Goal: Task Accomplishment & Management: Manage account settings

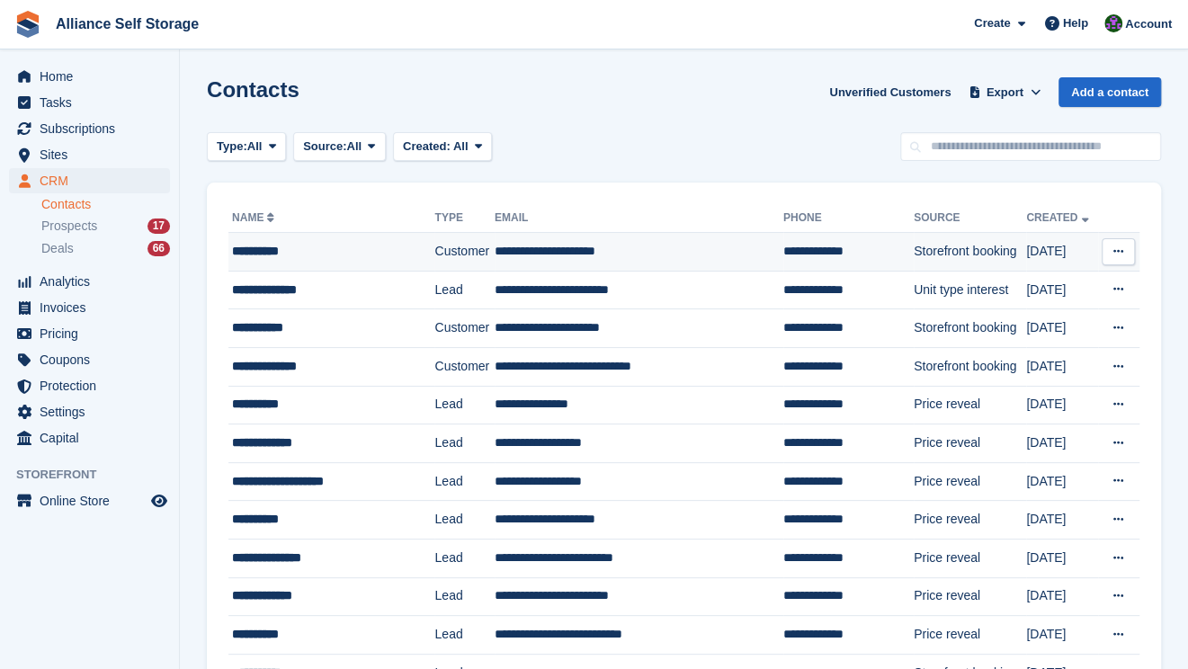
click at [649, 267] on td "**********" at bounding box center [638, 252] width 289 height 39
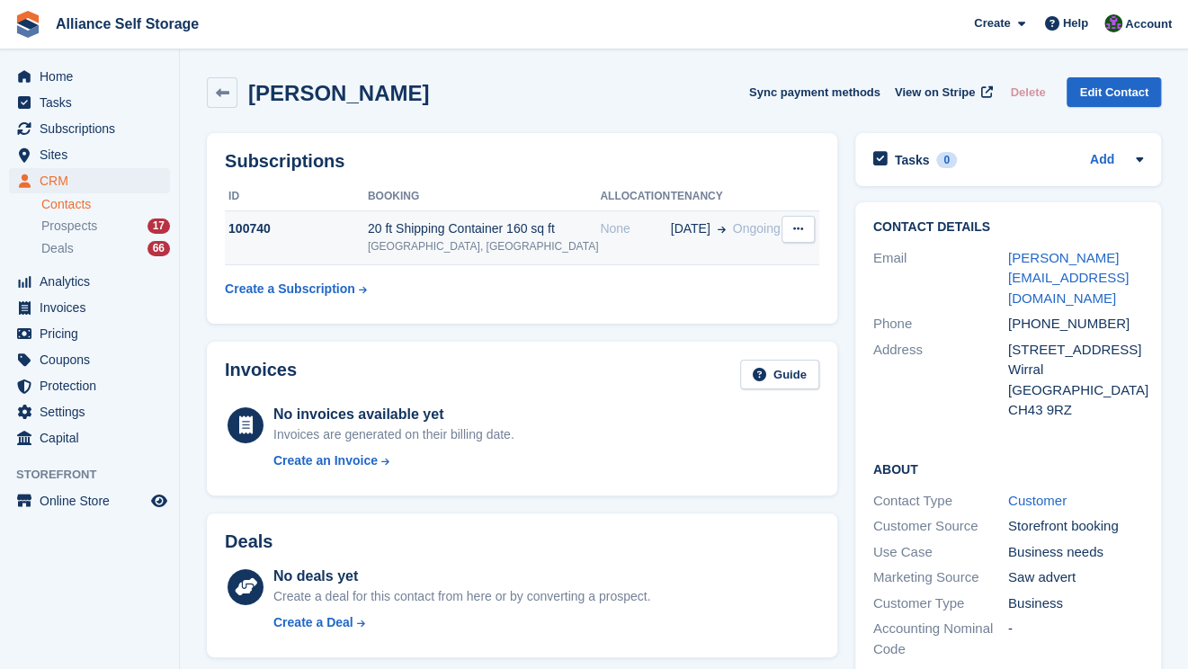
click at [645, 250] on td "None" at bounding box center [635, 237] width 70 height 55
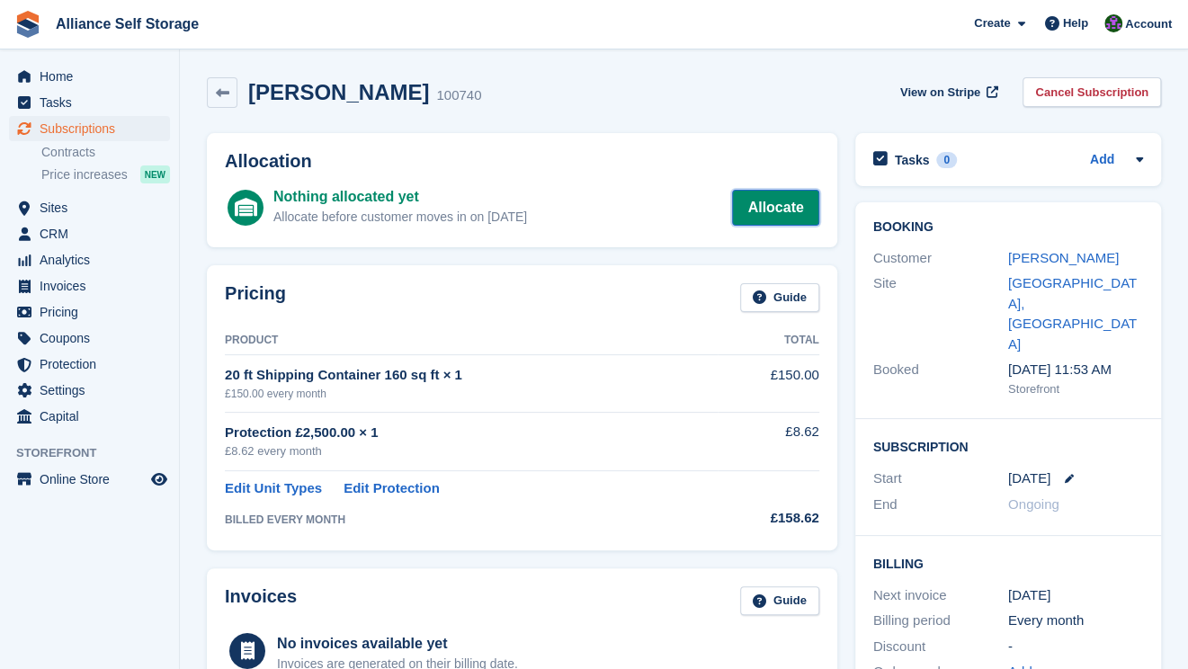
click at [759, 199] on link "Allocate" at bounding box center [775, 208] width 86 height 36
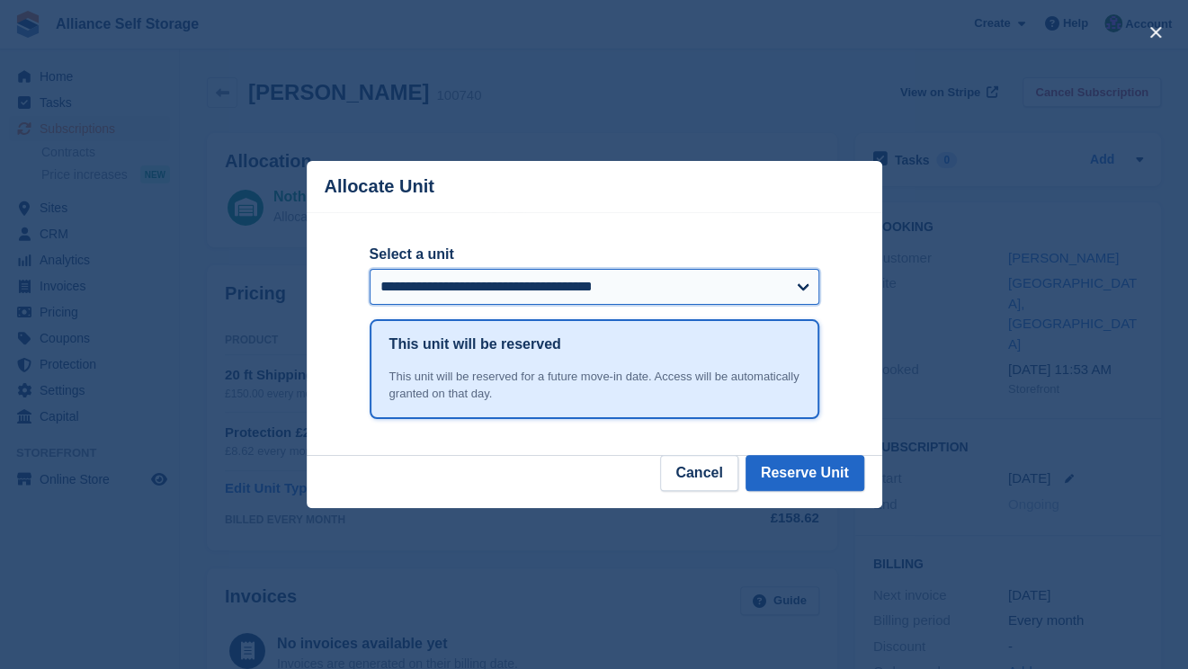
click at [646, 285] on select "**********" at bounding box center [595, 287] width 450 height 36
select select "******"
click at [370, 270] on select "**********" at bounding box center [595, 287] width 450 height 36
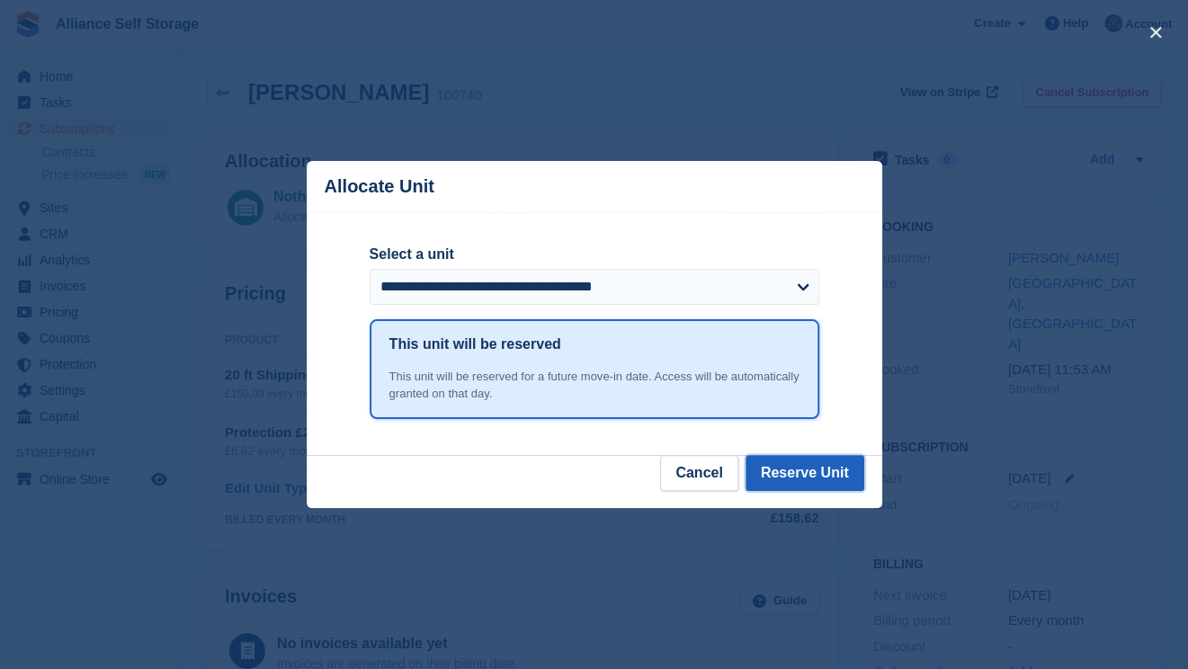
click at [802, 478] on button "Reserve Unit" at bounding box center [804, 473] width 119 height 36
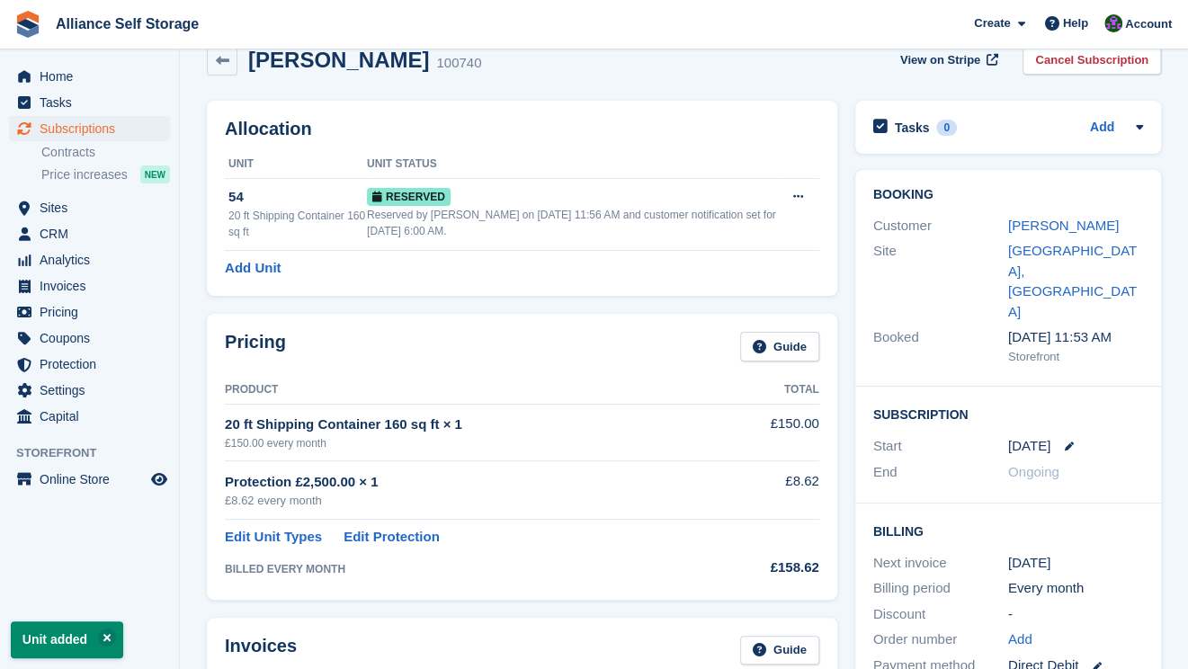
scroll to position [90, 0]
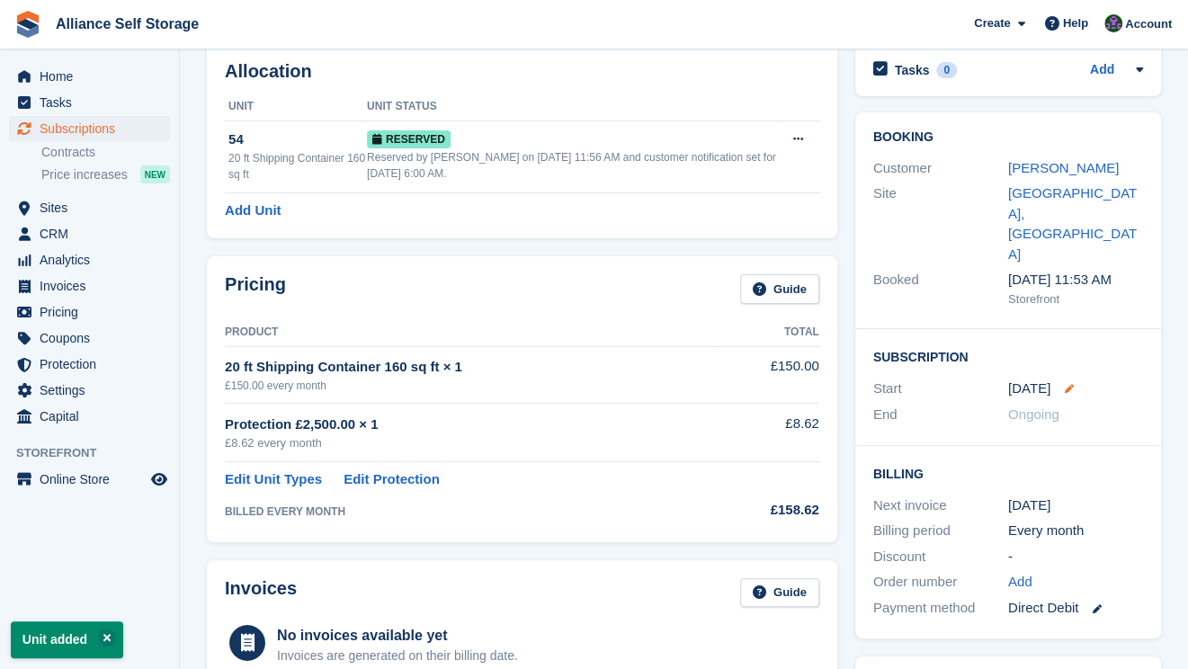
click at [1073, 384] on icon at bounding box center [1068, 388] width 9 height 9
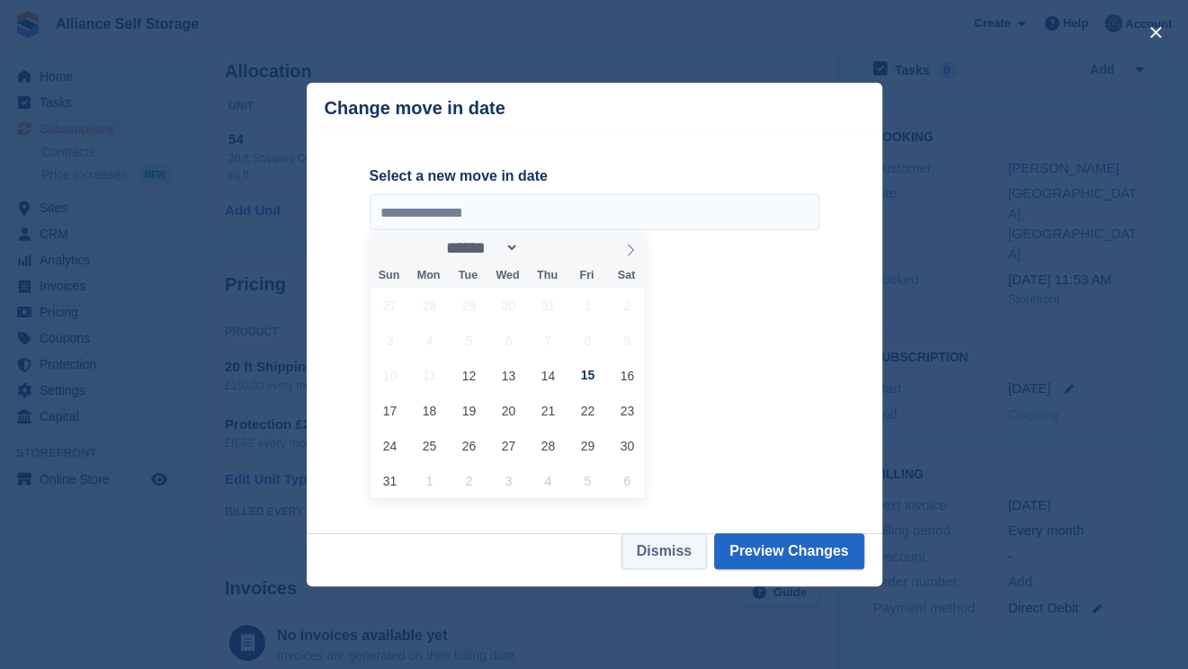
click at [658, 560] on button "Dismiss" at bounding box center [663, 551] width 85 height 36
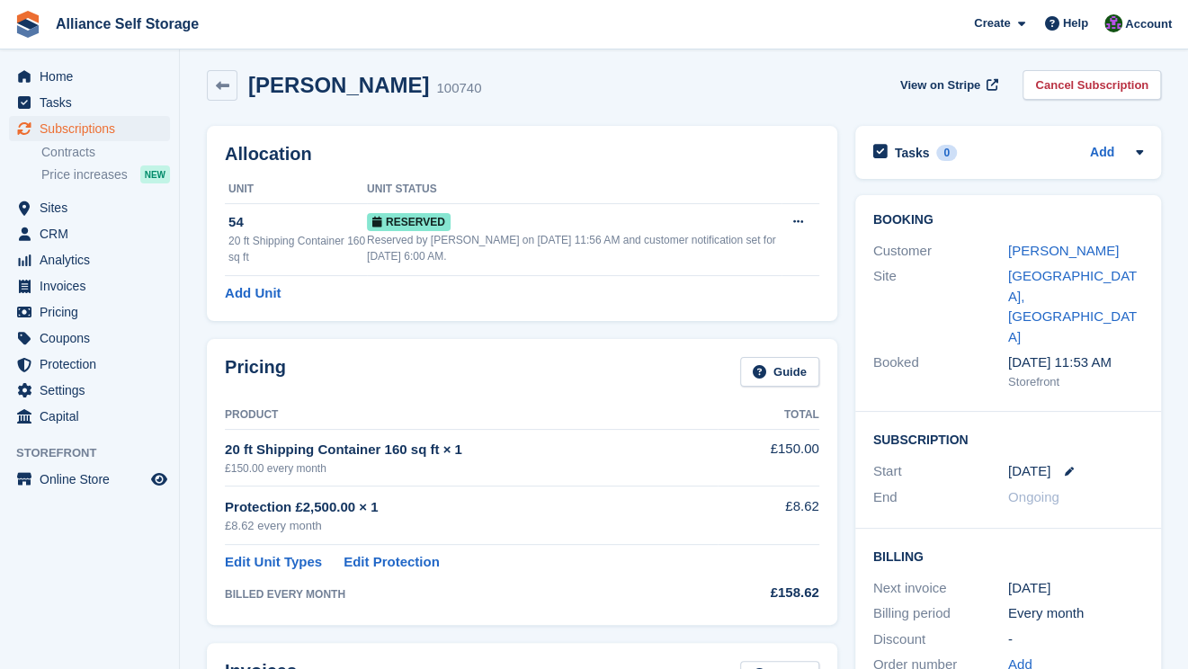
scroll to position [0, 0]
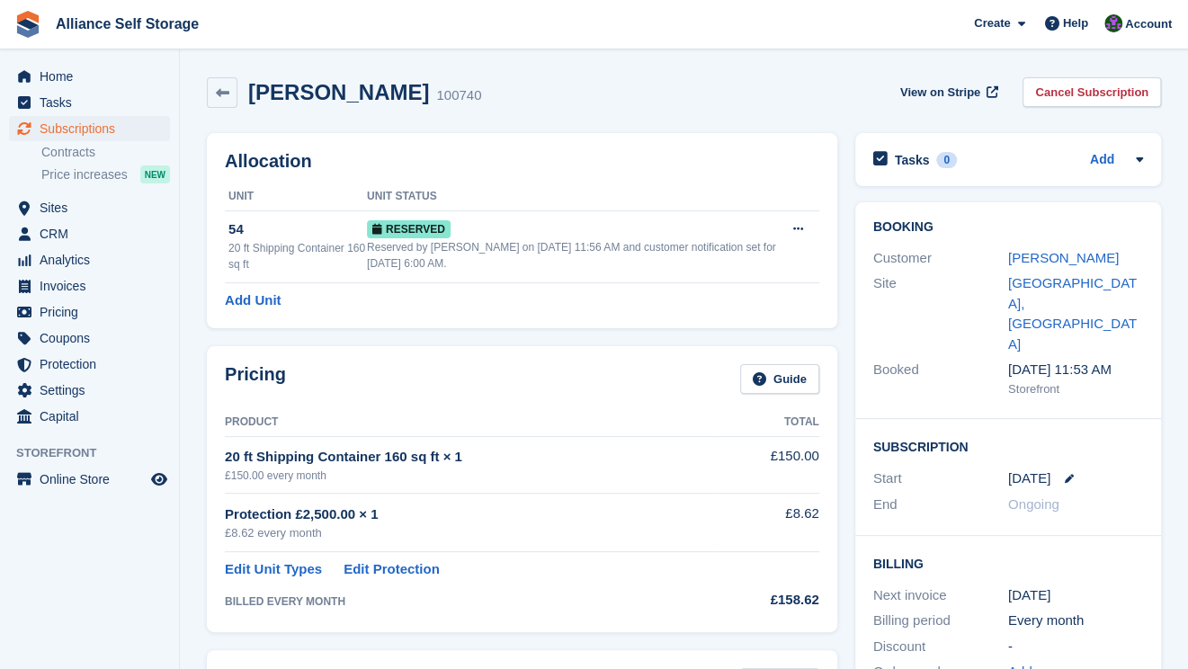
click at [788, 71] on div "Peter Gray 100740 View on Stripe Cancel Subscription" at bounding box center [684, 96] width 972 height 56
click at [1059, 261] on link "Peter Gray" at bounding box center [1063, 257] width 111 height 15
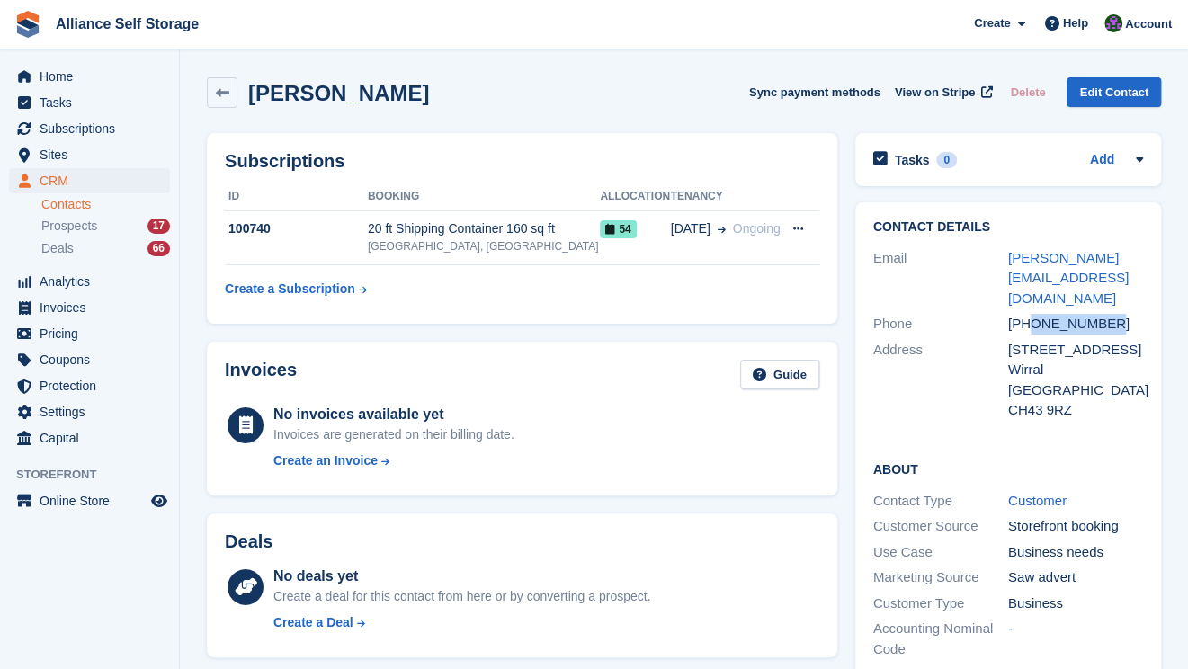
drag, startPoint x: 1112, startPoint y: 309, endPoint x: 1030, endPoint y: 301, distance: 82.2
click at [1030, 314] on div "+447704476663" at bounding box center [1075, 324] width 135 height 21
copy div "7704476663"
click at [457, 81] on div "Peter Gray Sync payment methods View on Stripe Delete Edit Contact" at bounding box center [684, 92] width 954 height 31
click at [210, 87] on link at bounding box center [222, 92] width 31 height 31
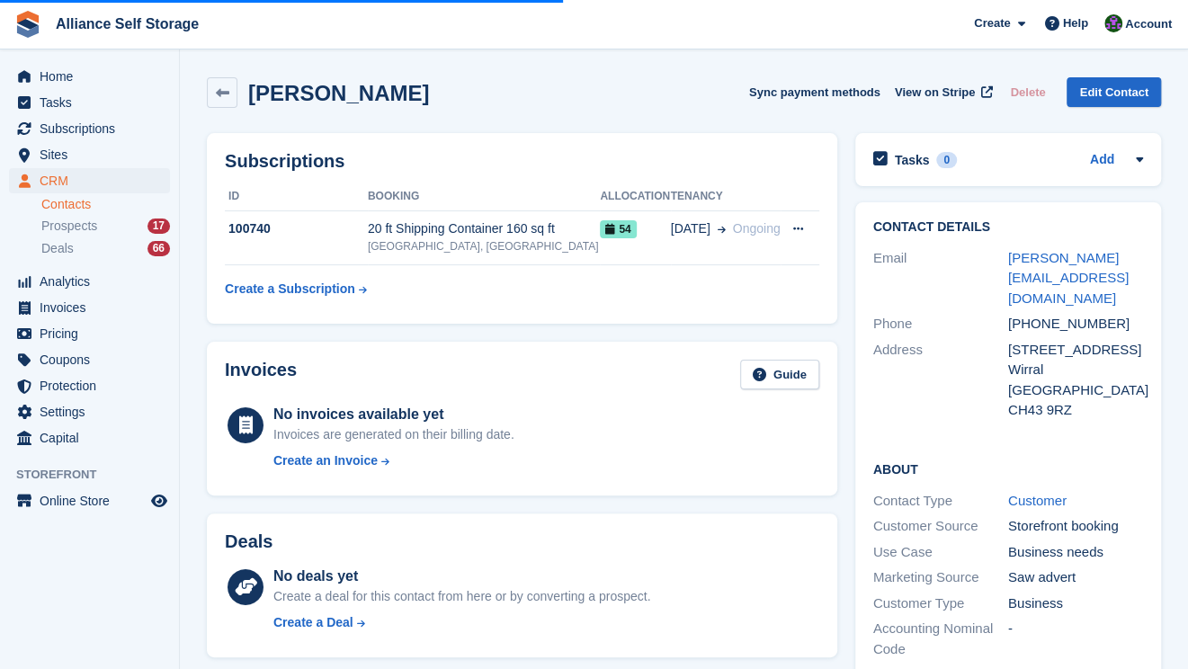
click at [392, 121] on div "Peter Gray Sync payment methods View on Stripe Delete Edit Contact" at bounding box center [684, 96] width 972 height 56
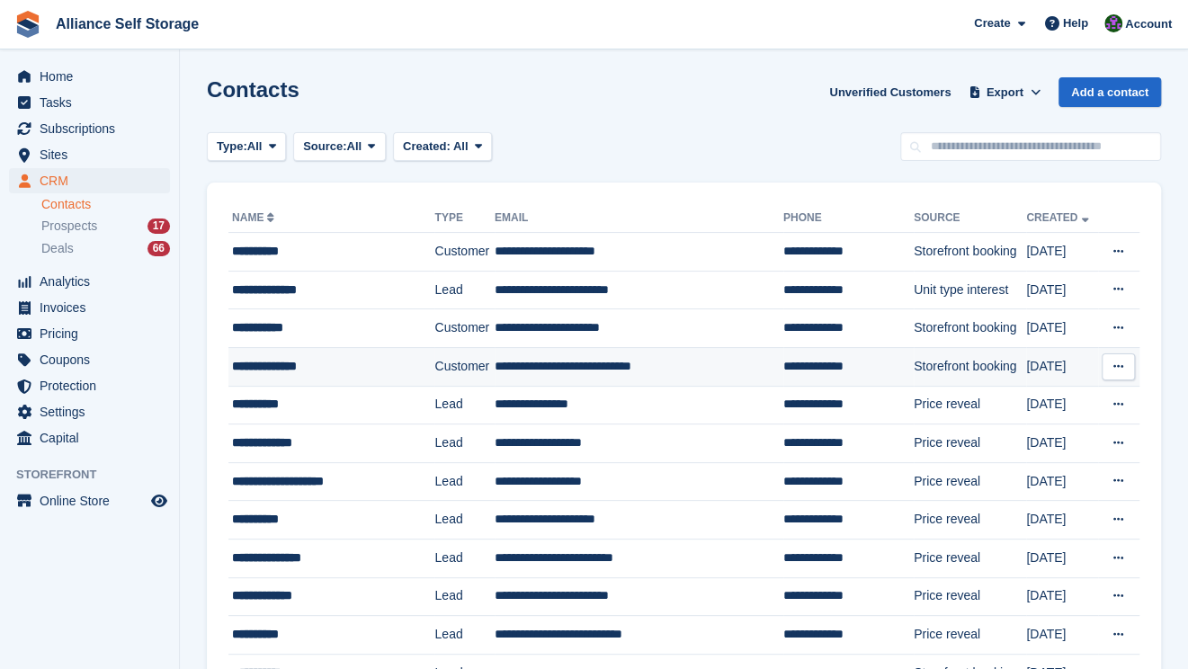
click at [410, 348] on td "**********" at bounding box center [331, 366] width 206 height 39
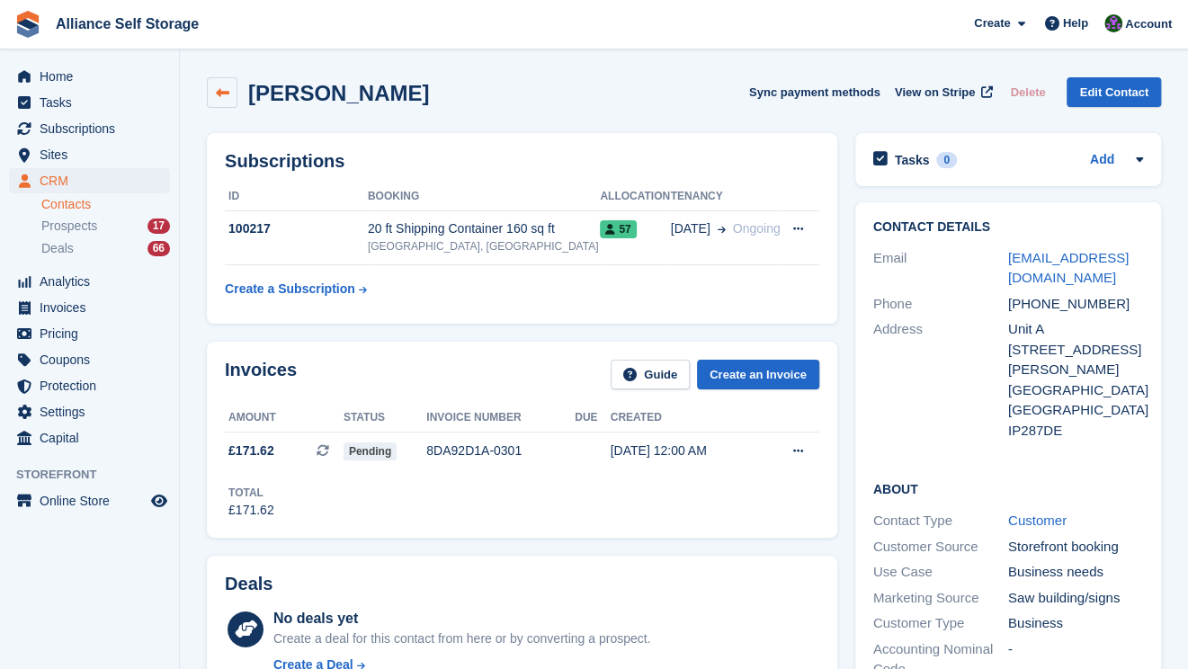
click at [218, 98] on icon at bounding box center [222, 92] width 13 height 13
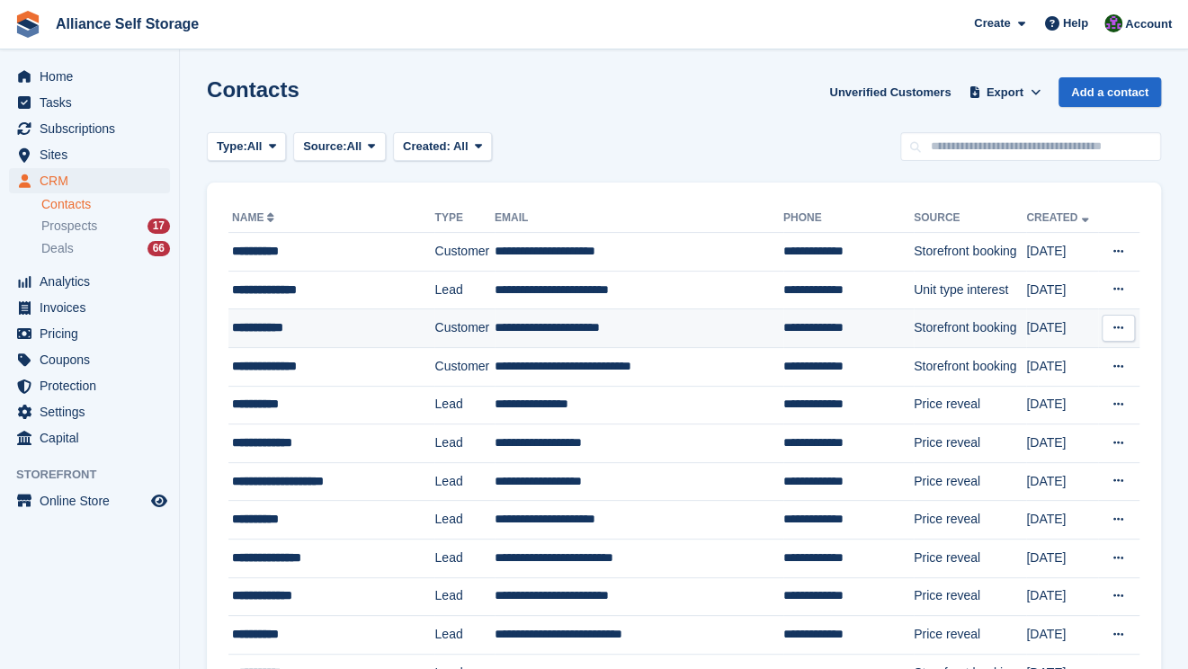
click at [434, 328] on td "Customer" at bounding box center [463, 328] width 59 height 39
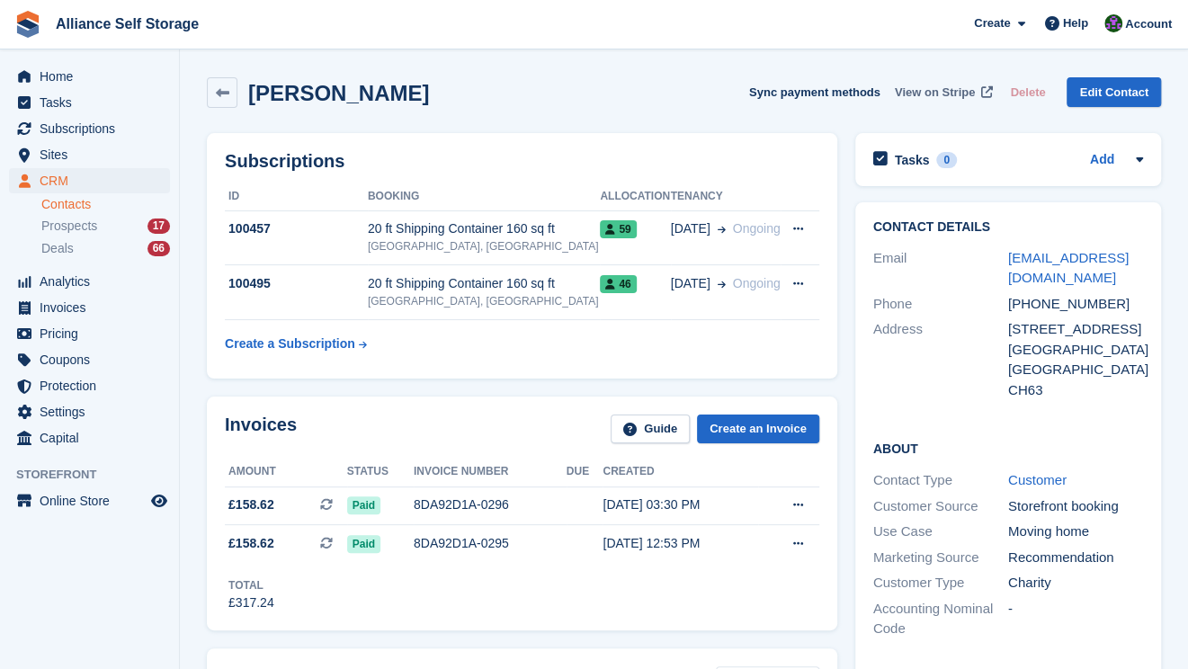
click at [943, 96] on span "View on Stripe" at bounding box center [935, 93] width 80 height 18
click at [100, 364] on span "Coupons" at bounding box center [94, 359] width 108 height 25
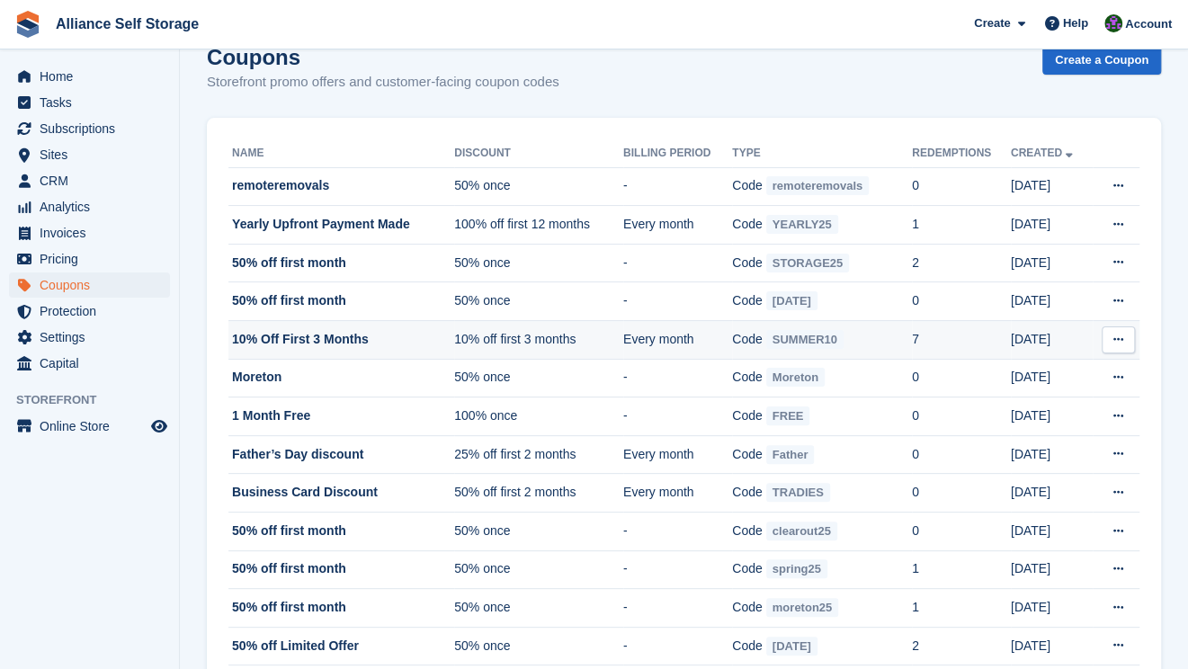
scroll to position [11, 0]
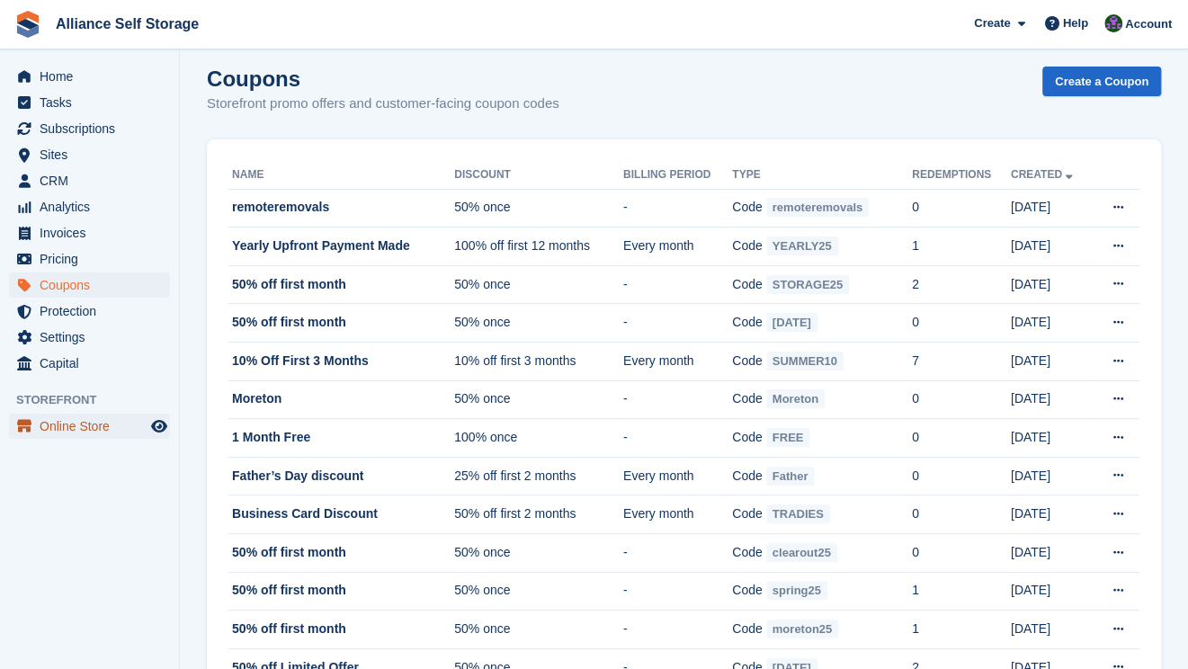
click at [81, 427] on span "Online Store" at bounding box center [94, 426] width 108 height 25
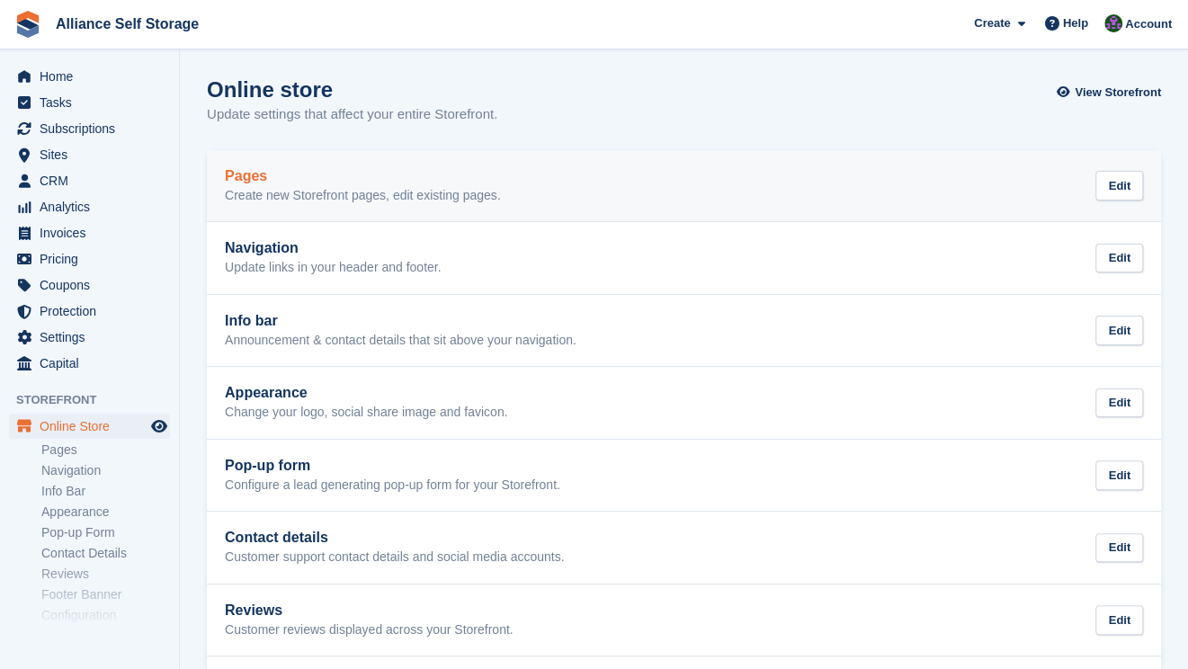
click at [655, 208] on link "Pages Create new Storefront pages, edit existing pages. Edit" at bounding box center [684, 186] width 954 height 72
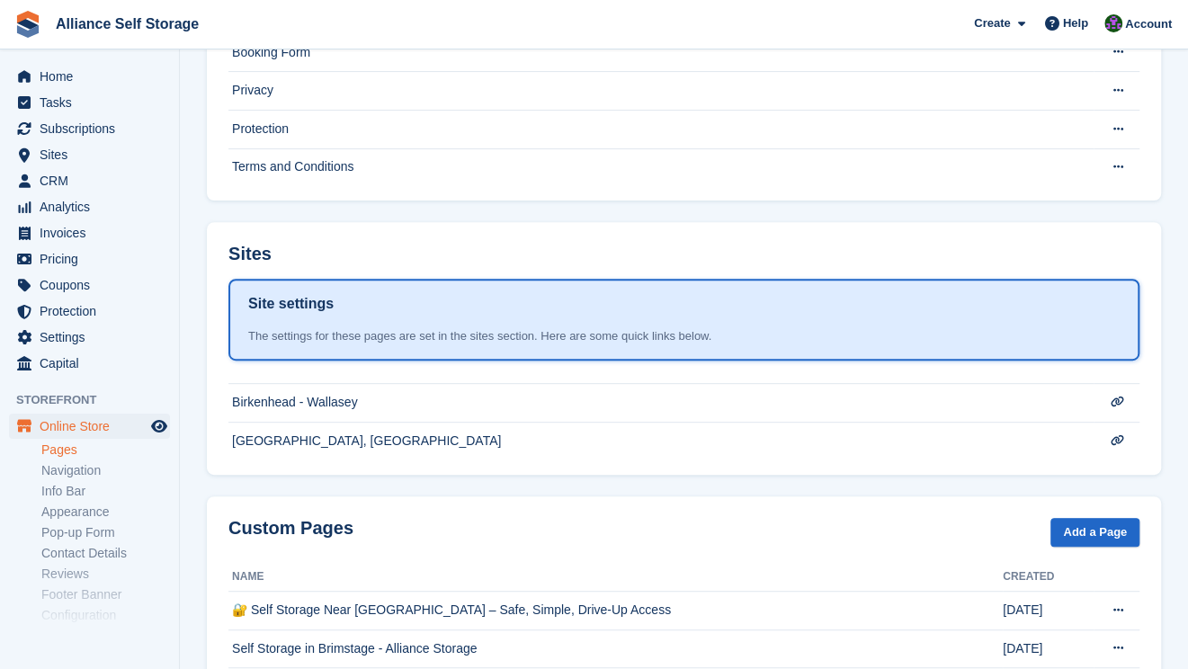
scroll to position [270, 0]
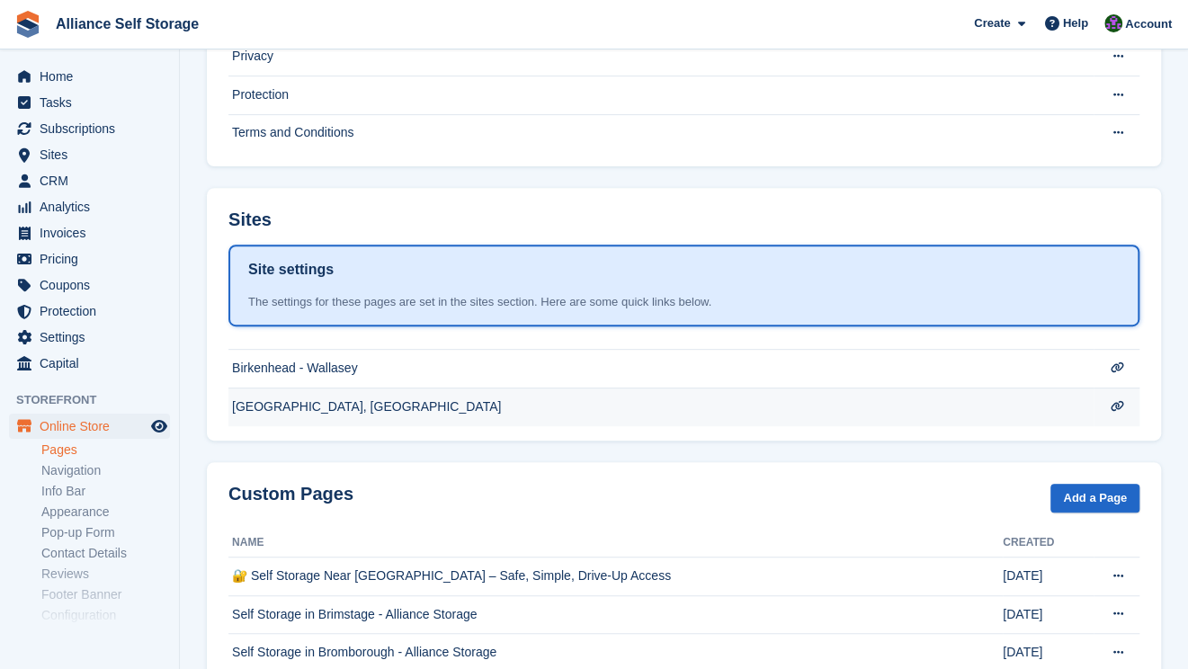
click at [413, 38] on td "[GEOGRAPHIC_DATA], [GEOGRAPHIC_DATA]" at bounding box center [660, 18] width 865 height 39
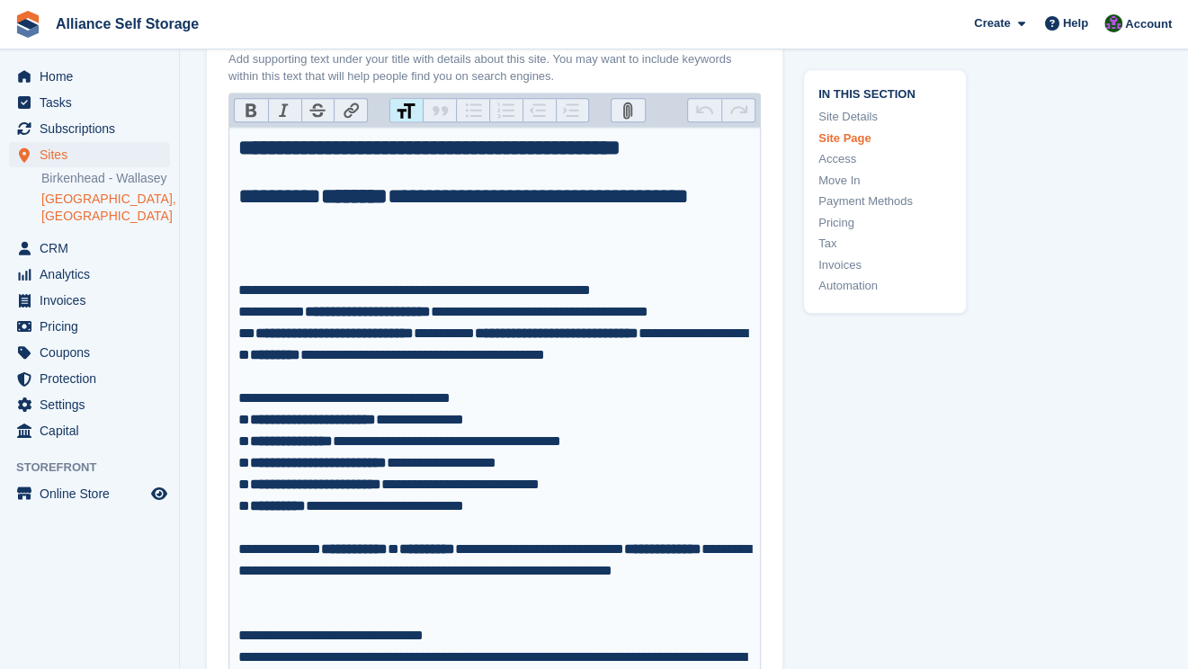
scroll to position [989, 0]
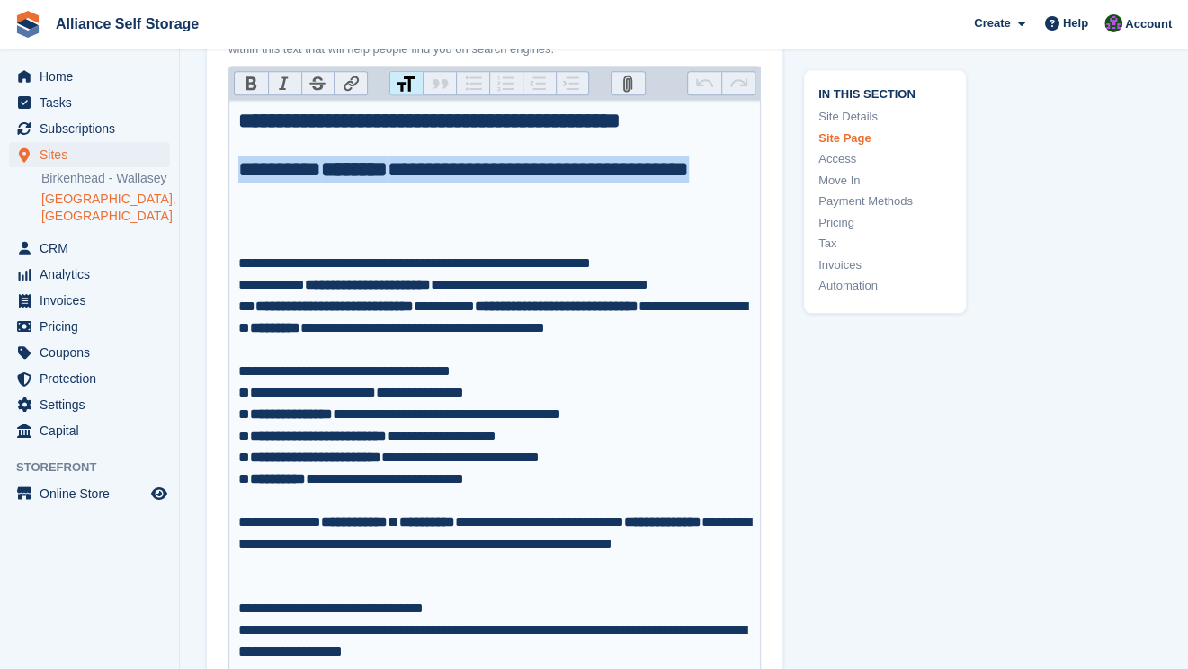
drag, startPoint x: 295, startPoint y: 236, endPoint x: 227, endPoint y: 194, distance: 80.3
click at [227, 194] on div "**********" at bounding box center [494, 344] width 575 height 951
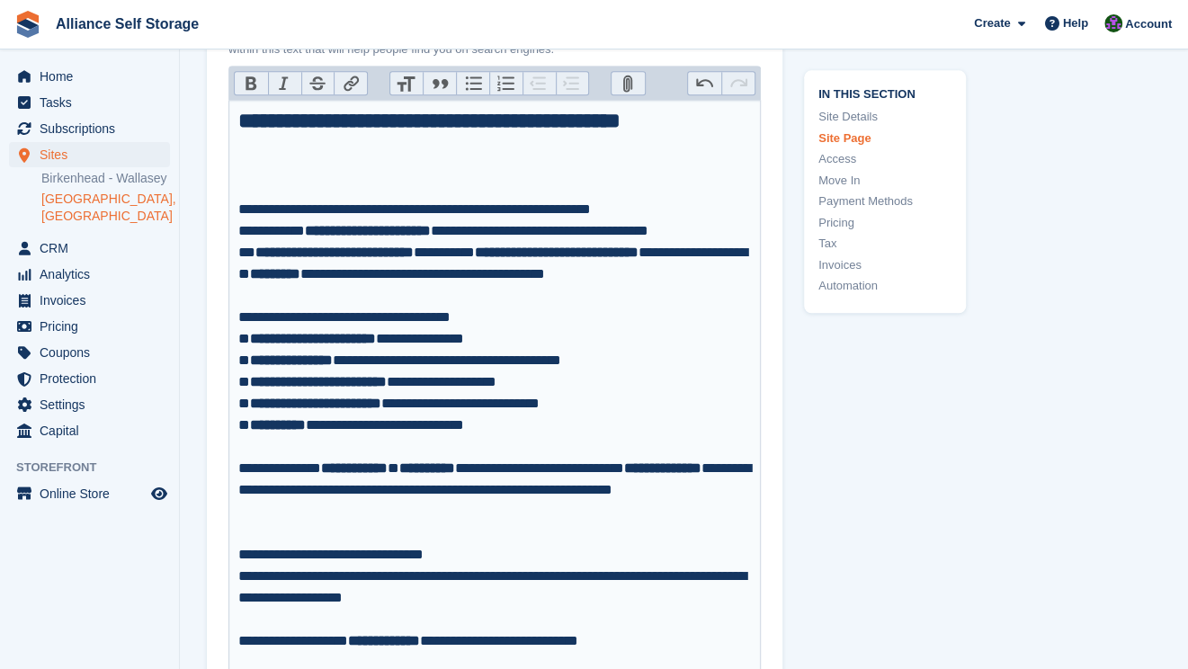
type trix-editor "**********"
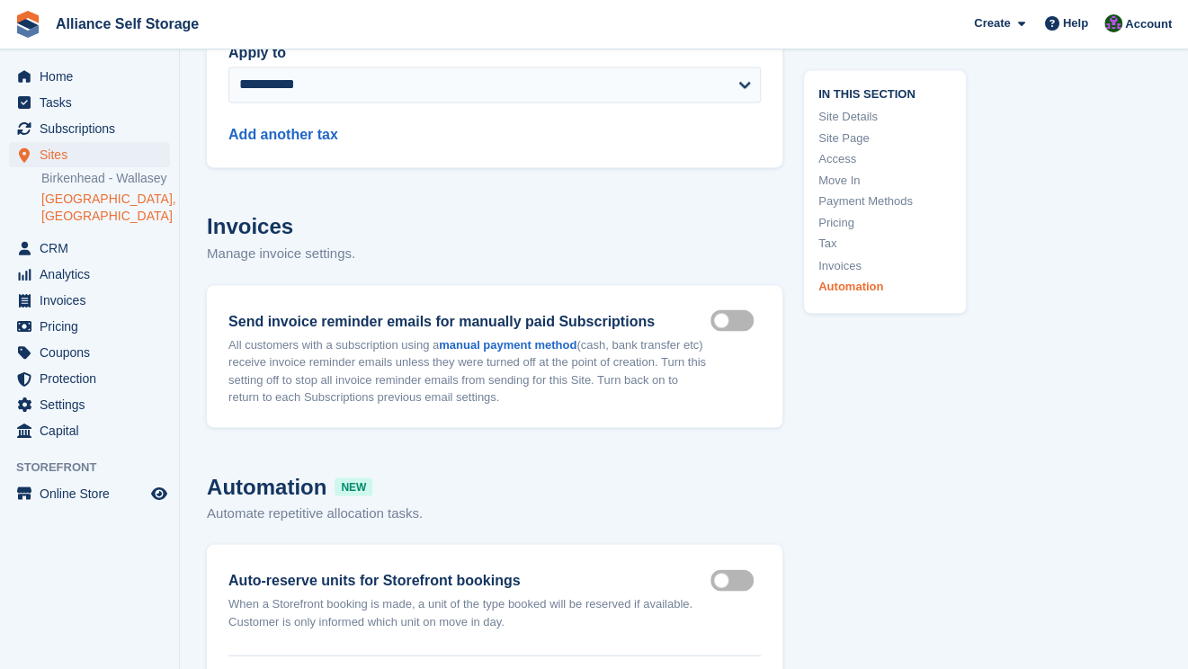
scroll to position [9207, 0]
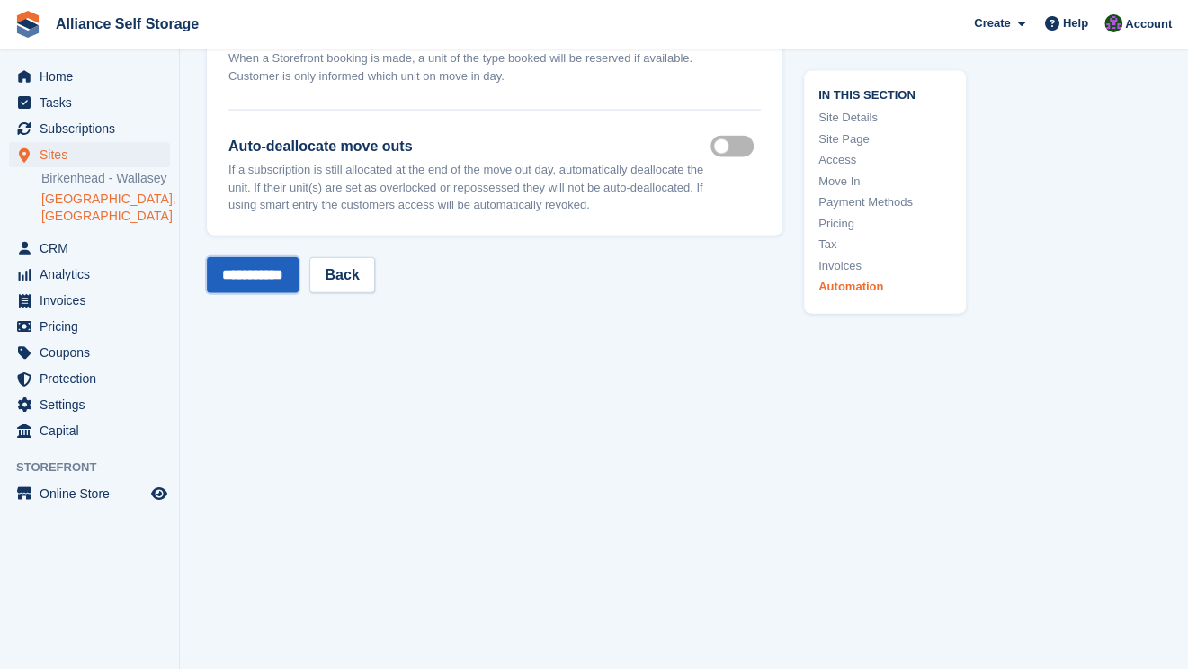
click at [232, 283] on input "**********" at bounding box center [253, 275] width 92 height 36
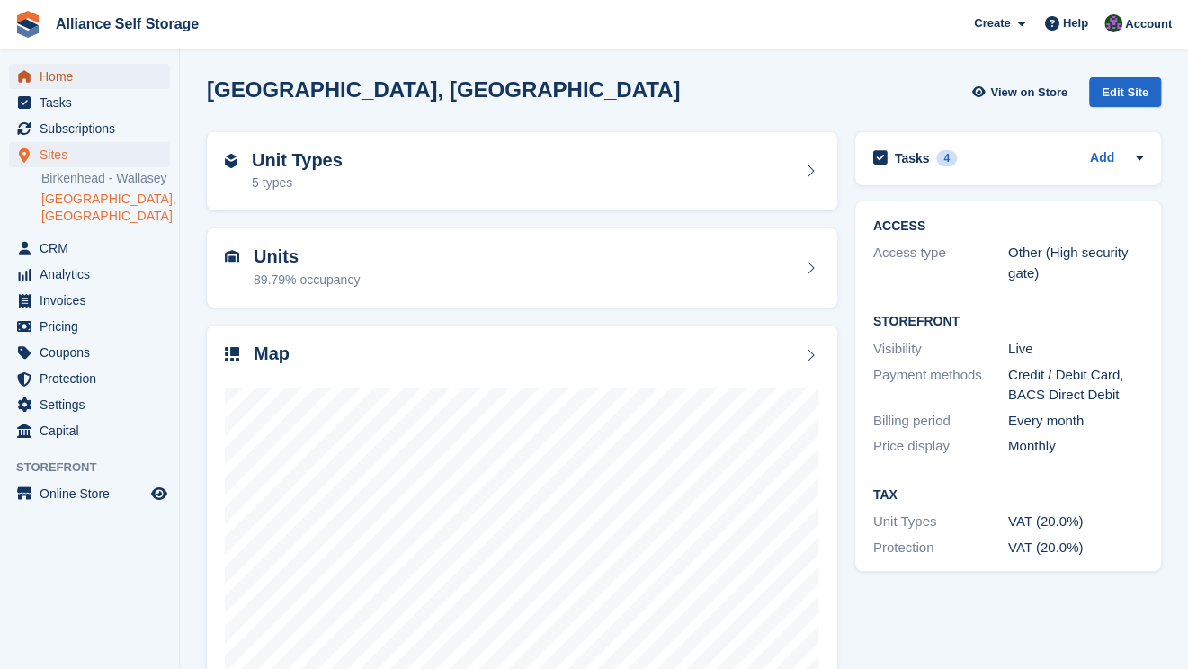
click at [79, 81] on span "Home" at bounding box center [94, 76] width 108 height 25
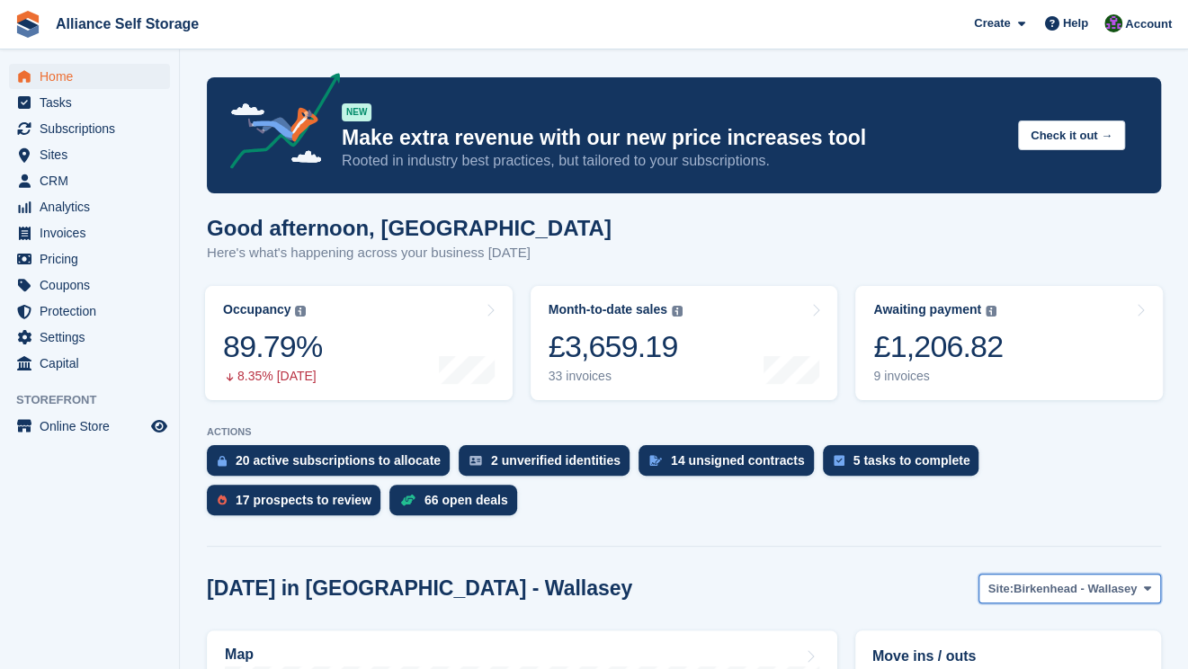
click at [1111, 594] on span "Birkenhead - Wallasey" at bounding box center [1075, 589] width 124 height 18
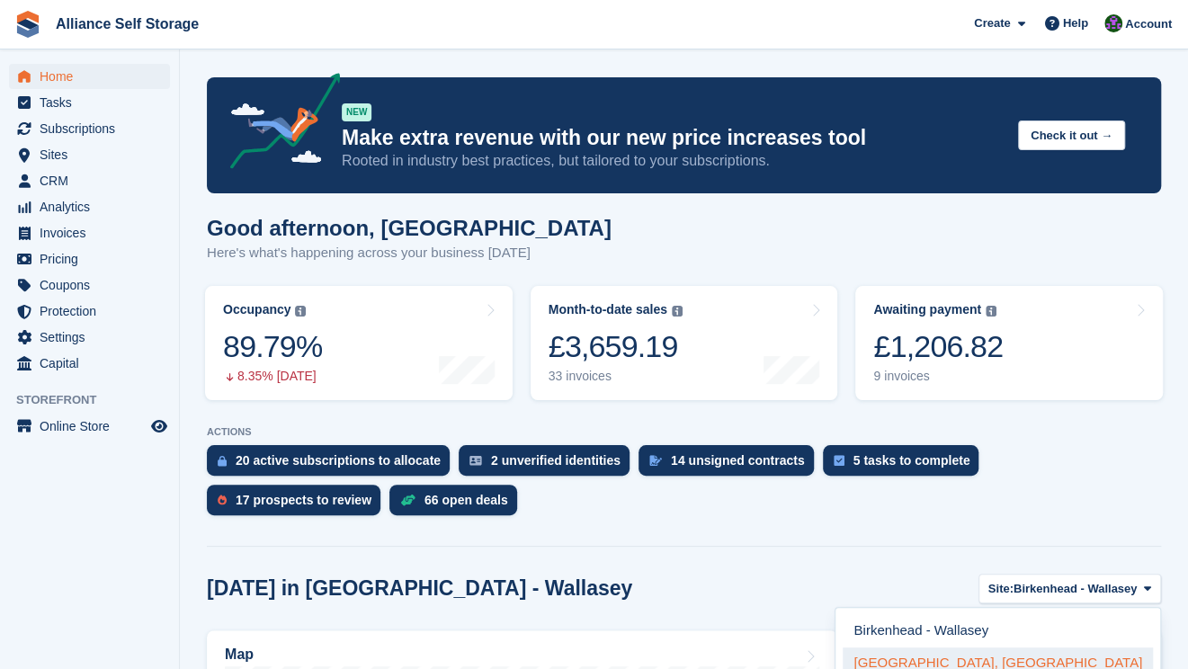
click at [1065, 657] on link "[GEOGRAPHIC_DATA], [GEOGRAPHIC_DATA]" at bounding box center [997, 663] width 310 height 32
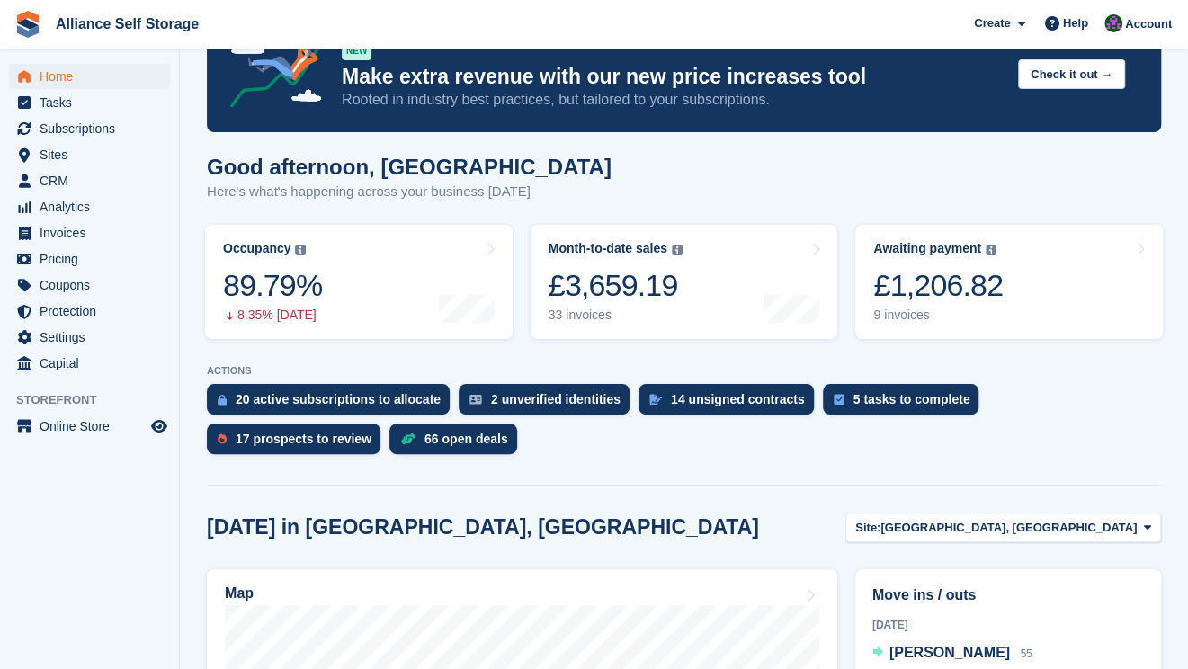
scroll to position [90, 0]
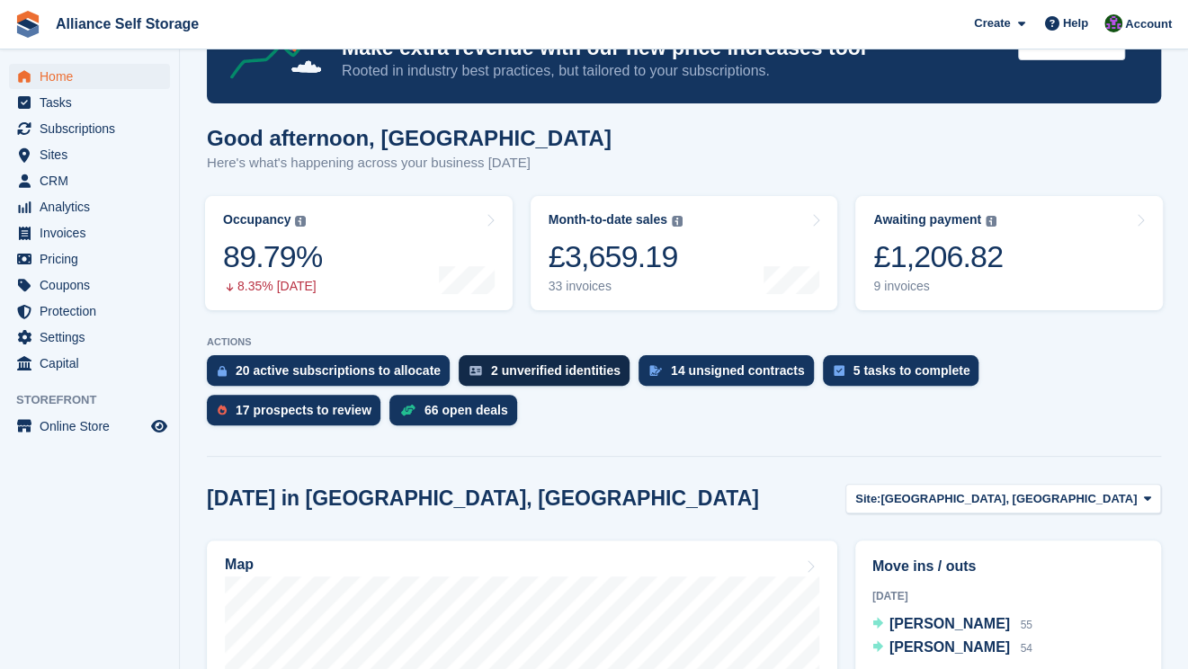
click at [557, 374] on div "2 unverified identities" at bounding box center [555, 370] width 129 height 14
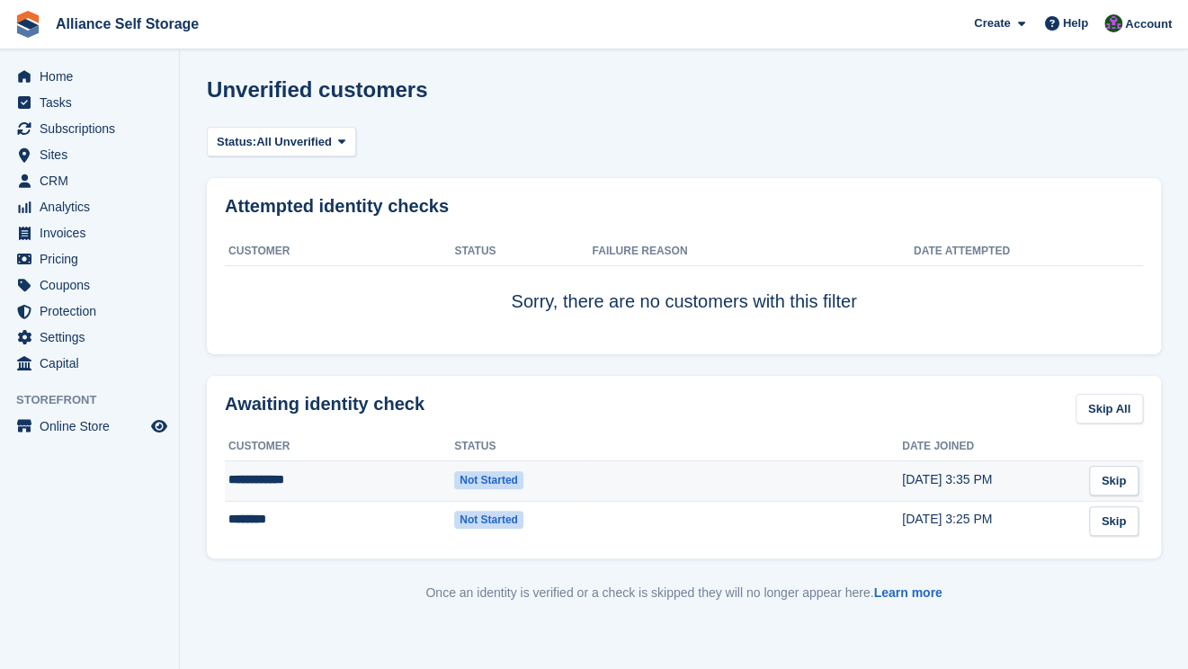
click at [585, 480] on td "Not started" at bounding box center [522, 480] width 136 height 40
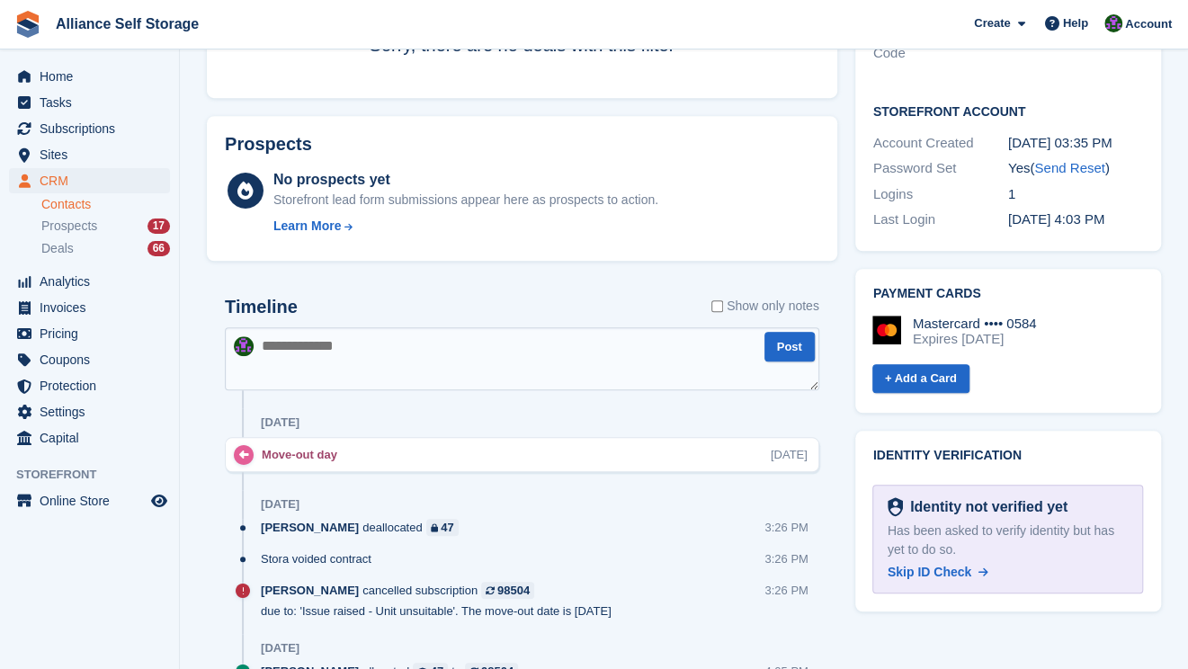
scroll to position [629, 0]
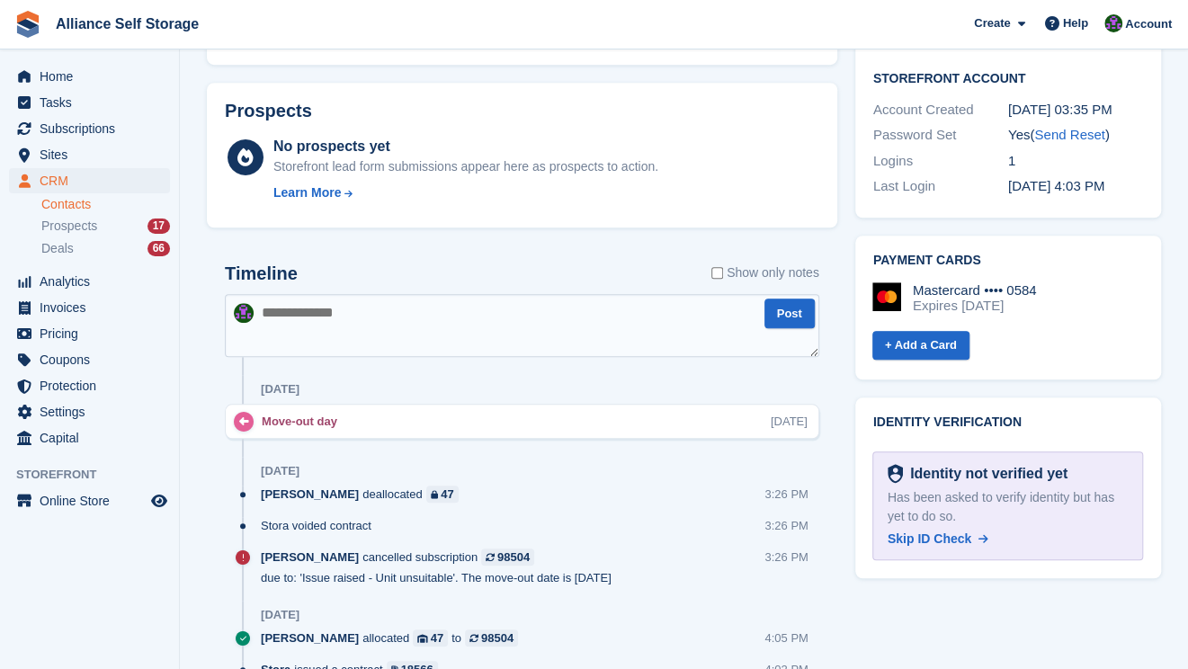
drag, startPoint x: 952, startPoint y: 521, endPoint x: 682, endPoint y: 116, distance: 486.2
click at [951, 531] on span "Skip ID Check" at bounding box center [929, 538] width 84 height 14
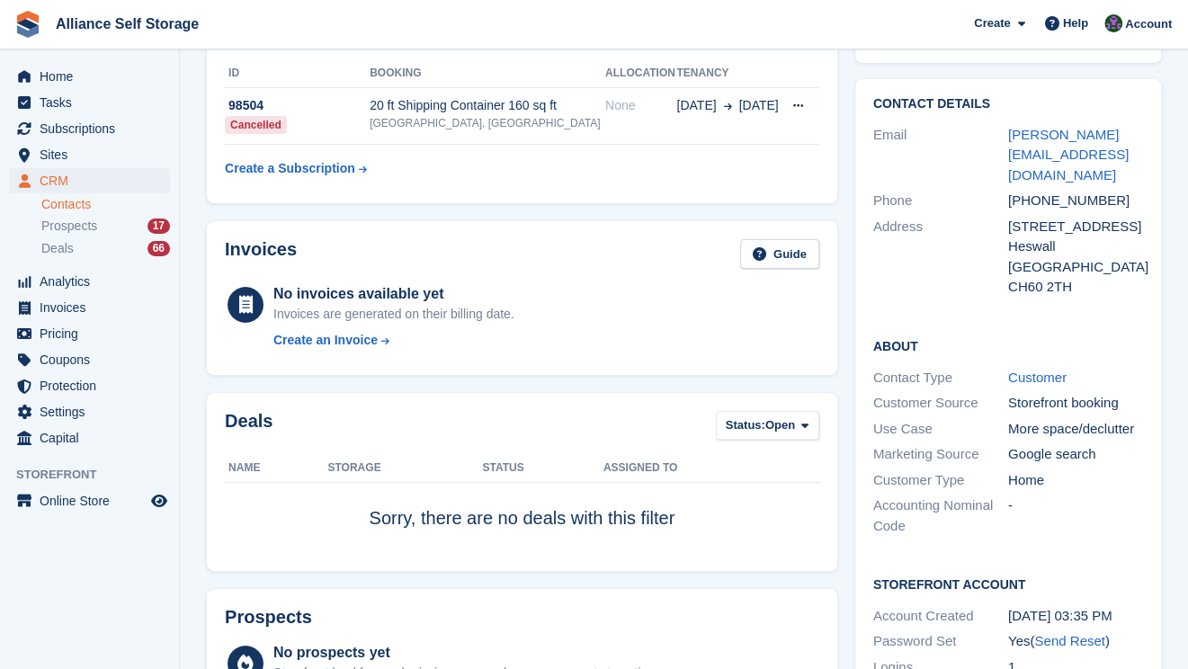
scroll to position [0, 0]
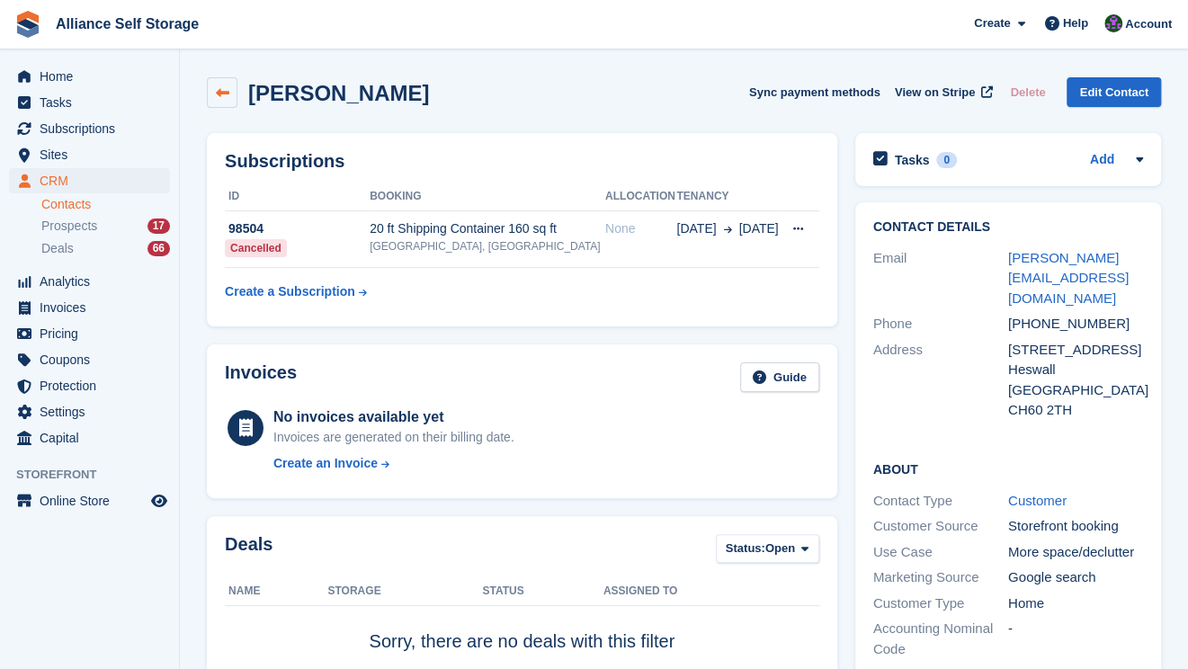
click at [234, 98] on link at bounding box center [222, 92] width 31 height 31
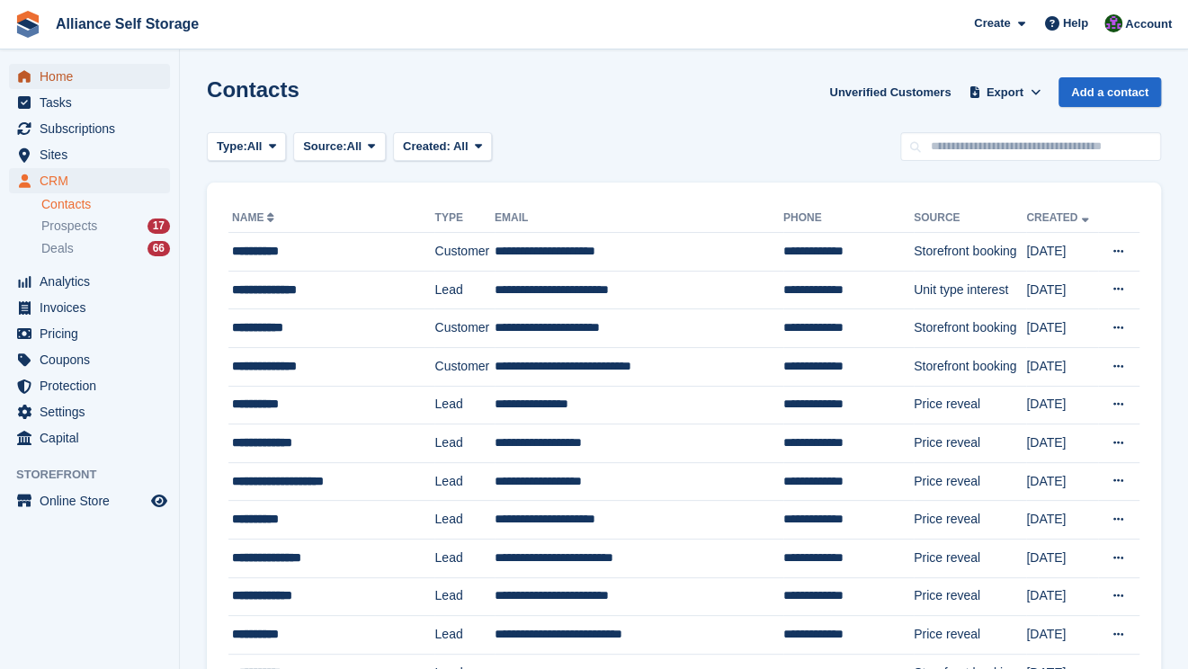
click at [95, 88] on span "Home" at bounding box center [94, 76] width 108 height 25
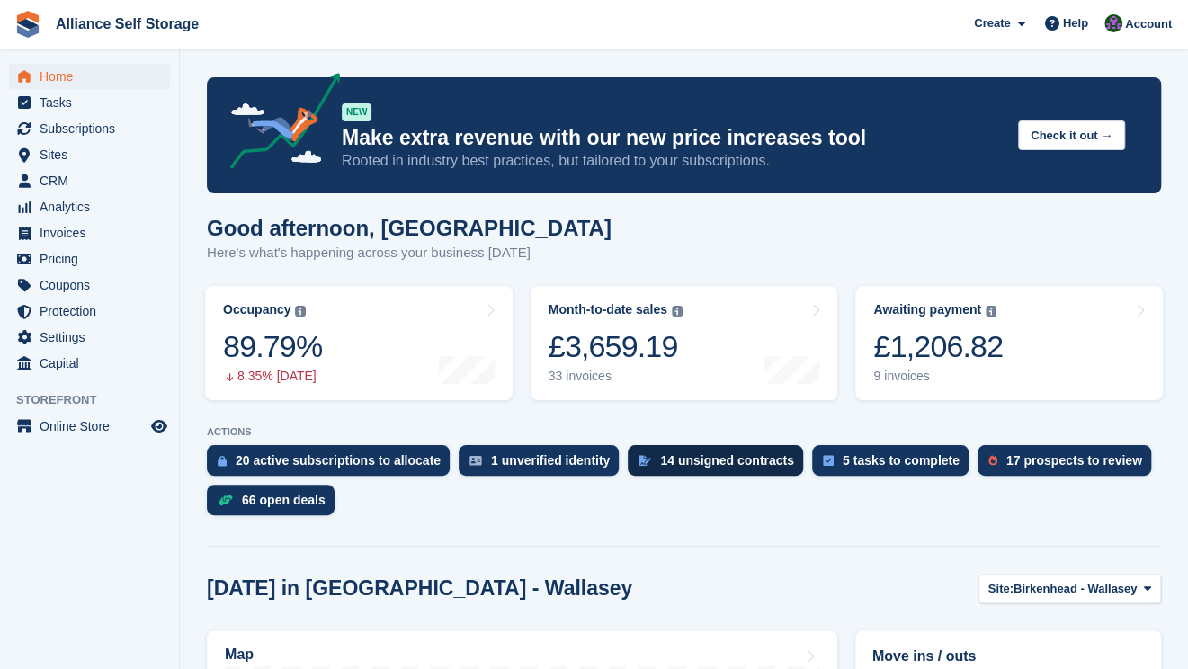
click at [724, 461] on div "14 unsigned contracts" at bounding box center [727, 460] width 134 height 14
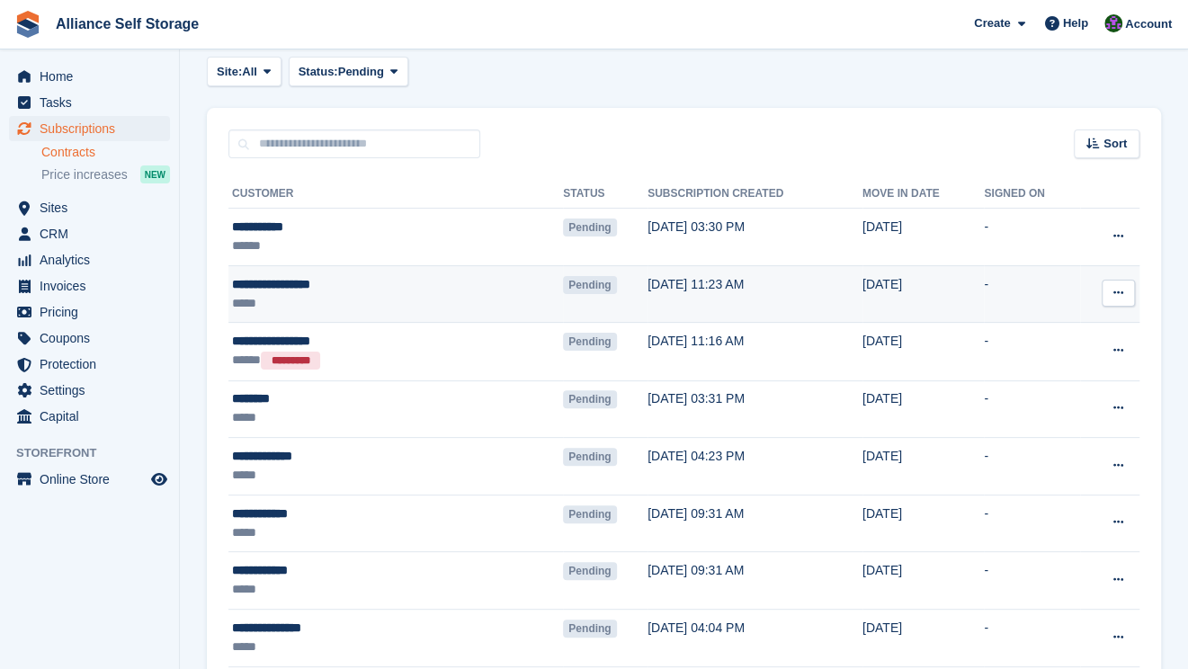
scroll to position [90, 0]
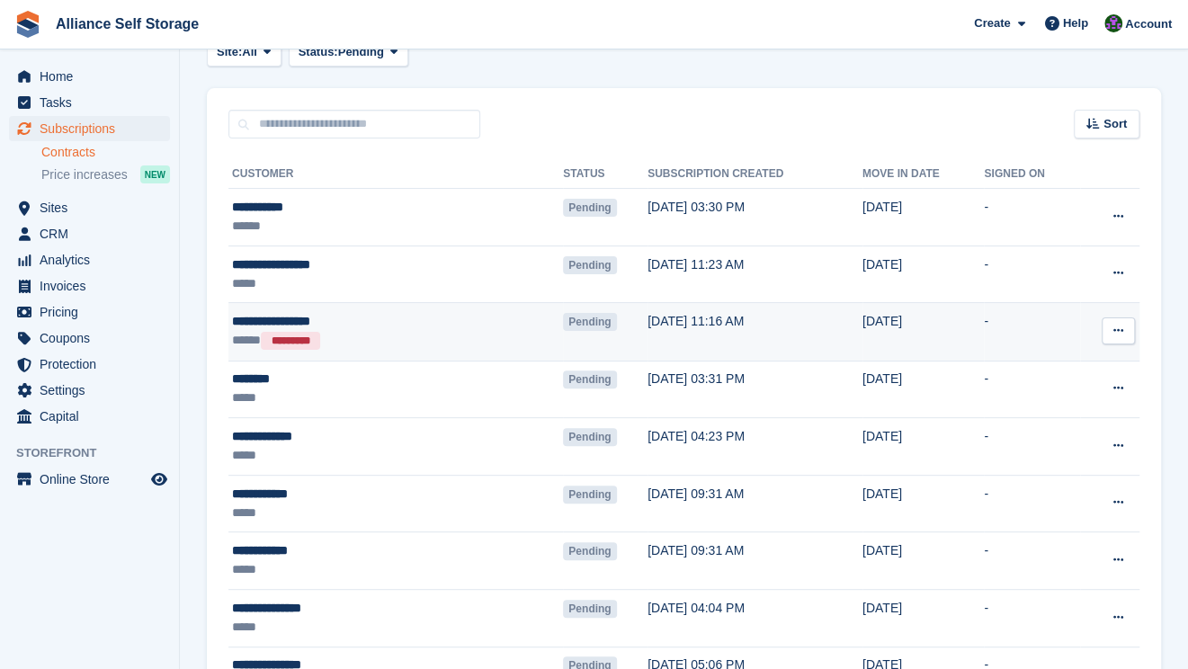
click at [1122, 339] on button at bounding box center [1117, 330] width 33 height 27
click at [1049, 414] on p "Void contract" at bounding box center [1048, 412] width 156 height 23
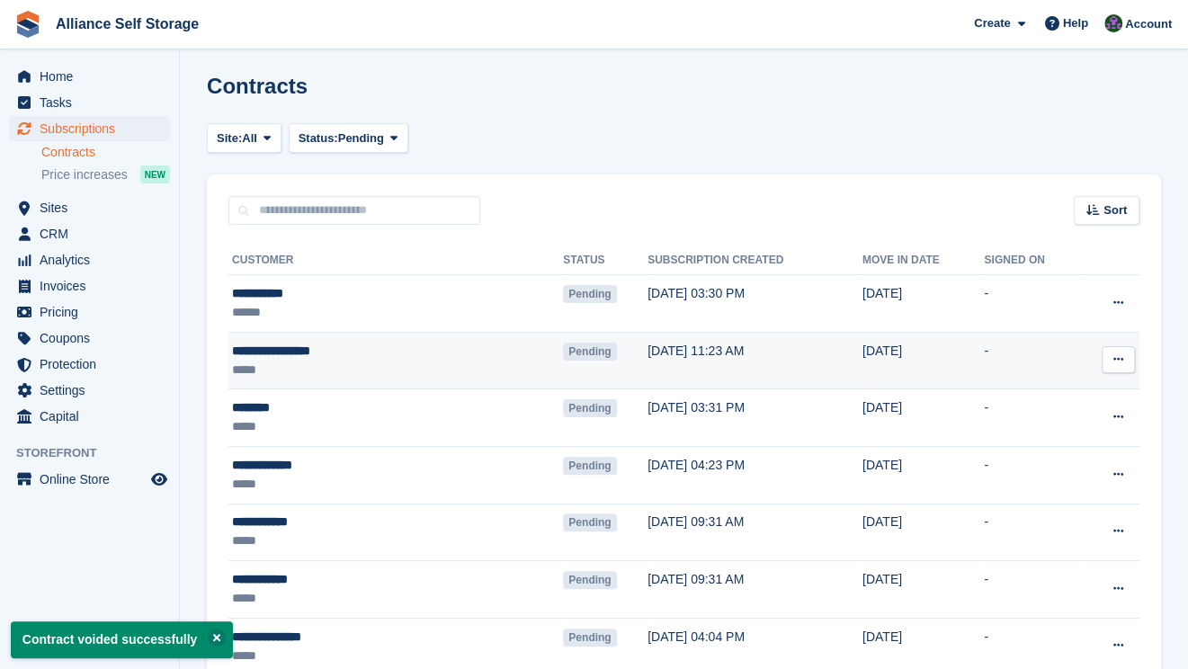
scroll to position [0, 0]
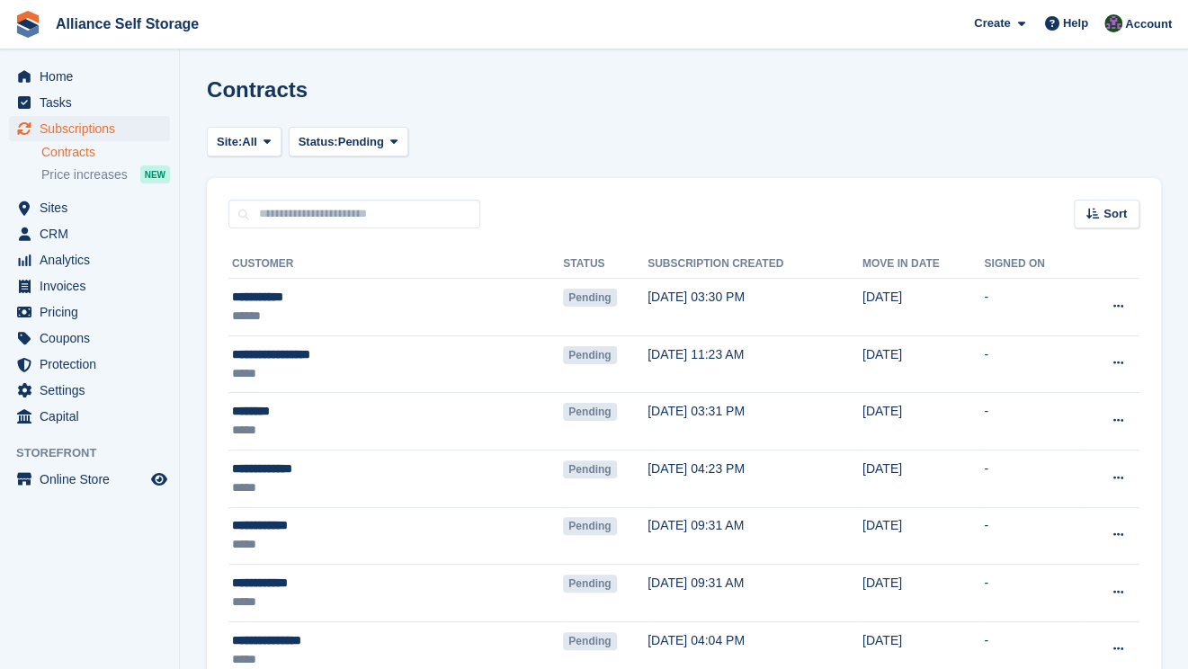
click at [476, 136] on div "Site: All Birkenhead - Wallasey Tarren Way South, Moreton, Wirral All Status: P…" at bounding box center [684, 142] width 954 height 30
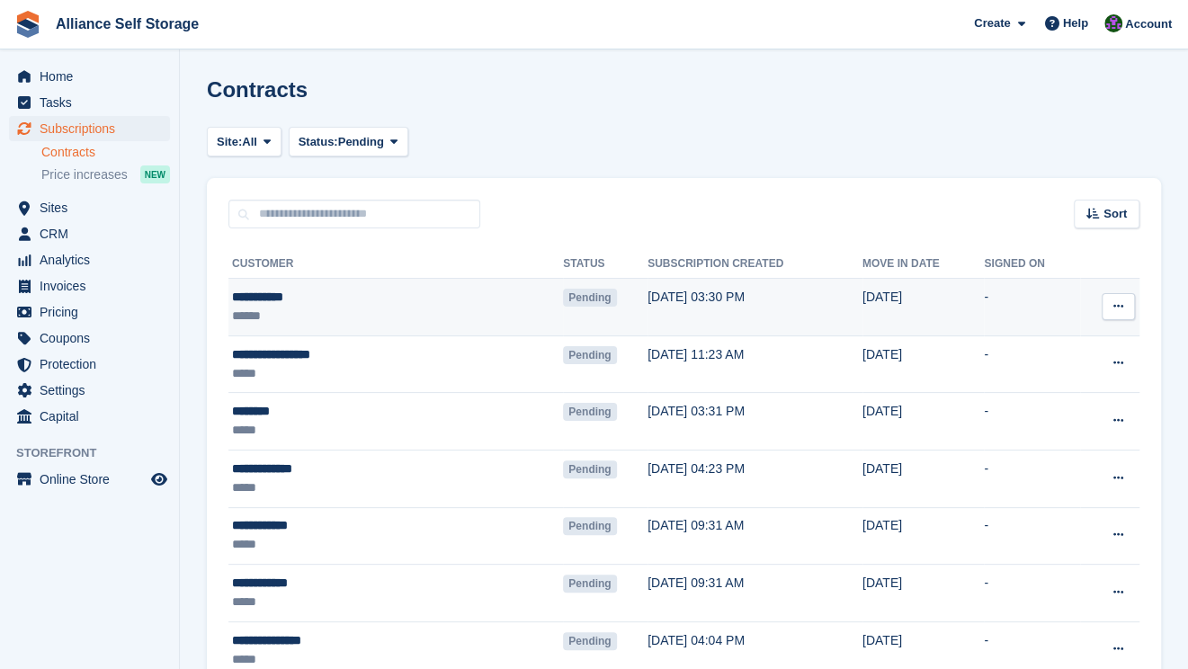
click at [563, 305] on span "Pending" at bounding box center [589, 298] width 53 height 18
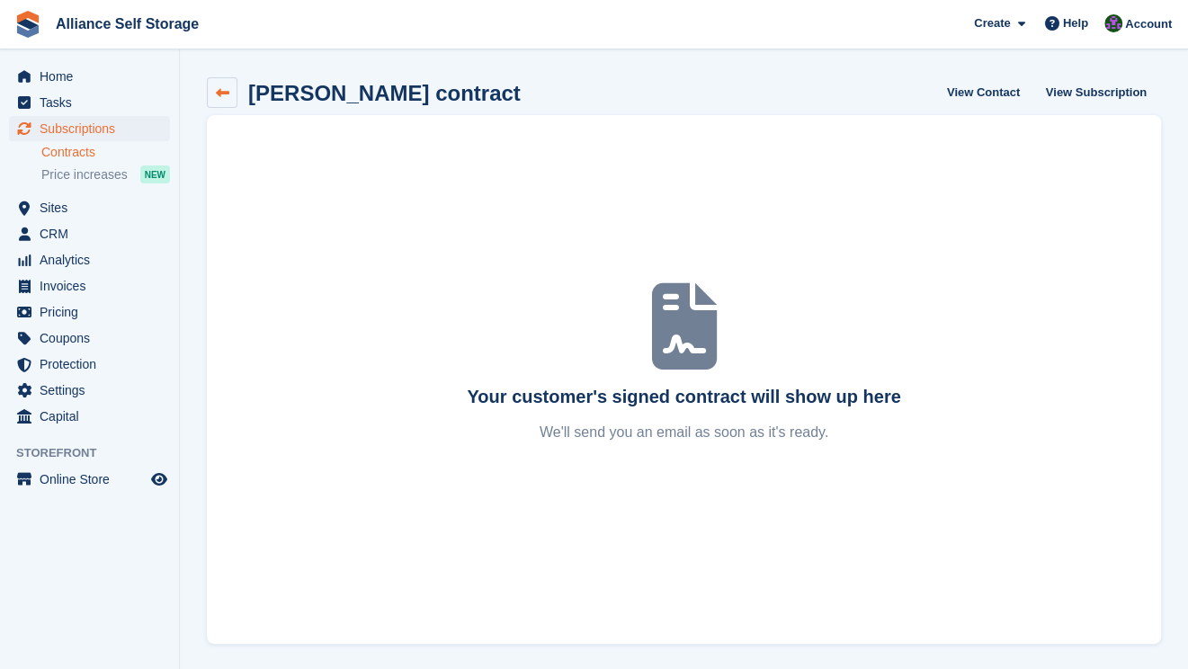
click at [216, 97] on icon at bounding box center [222, 92] width 13 height 13
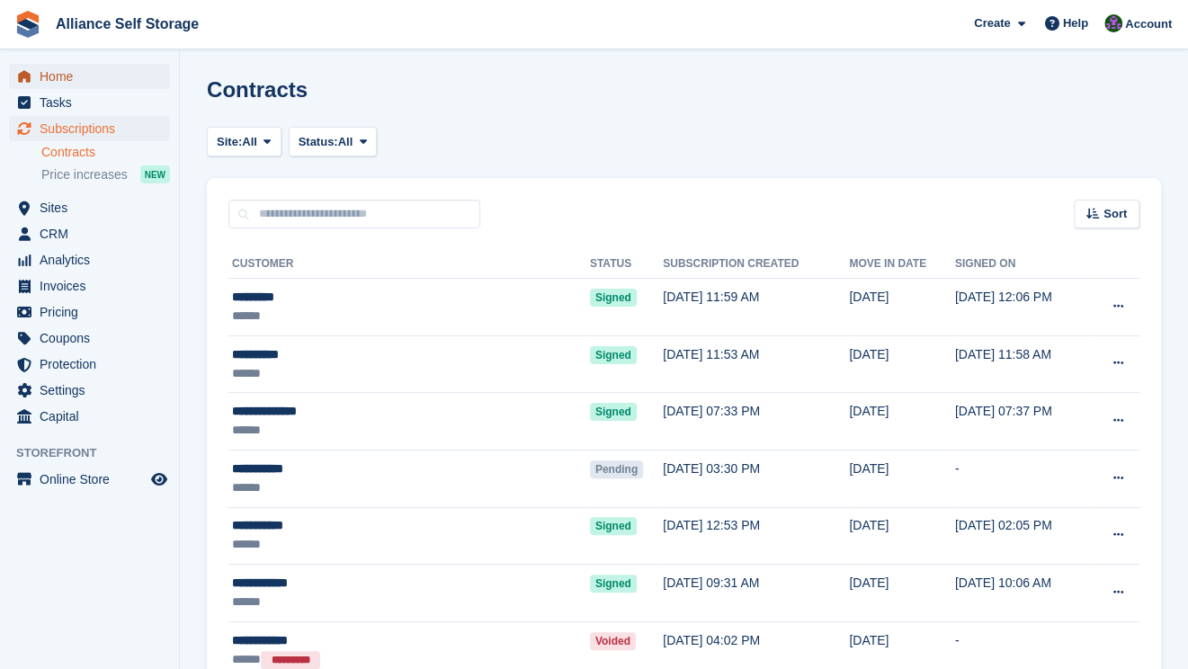
click at [76, 82] on span "Home" at bounding box center [94, 76] width 108 height 25
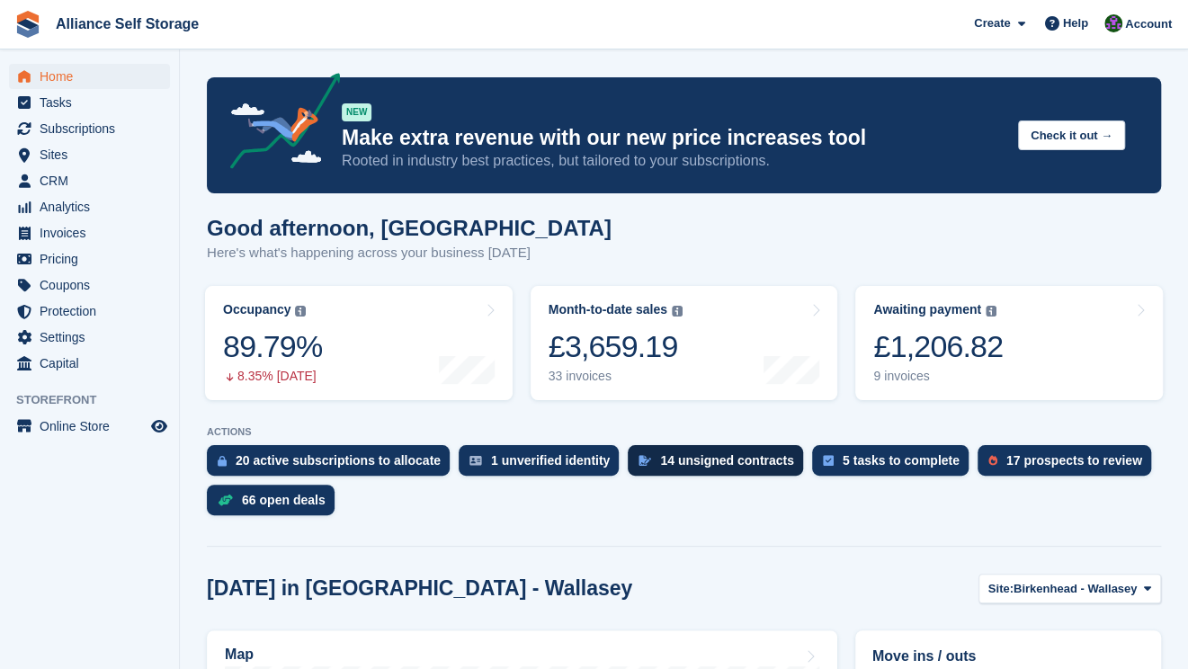
click at [708, 472] on div "14 unsigned contracts" at bounding box center [715, 460] width 175 height 31
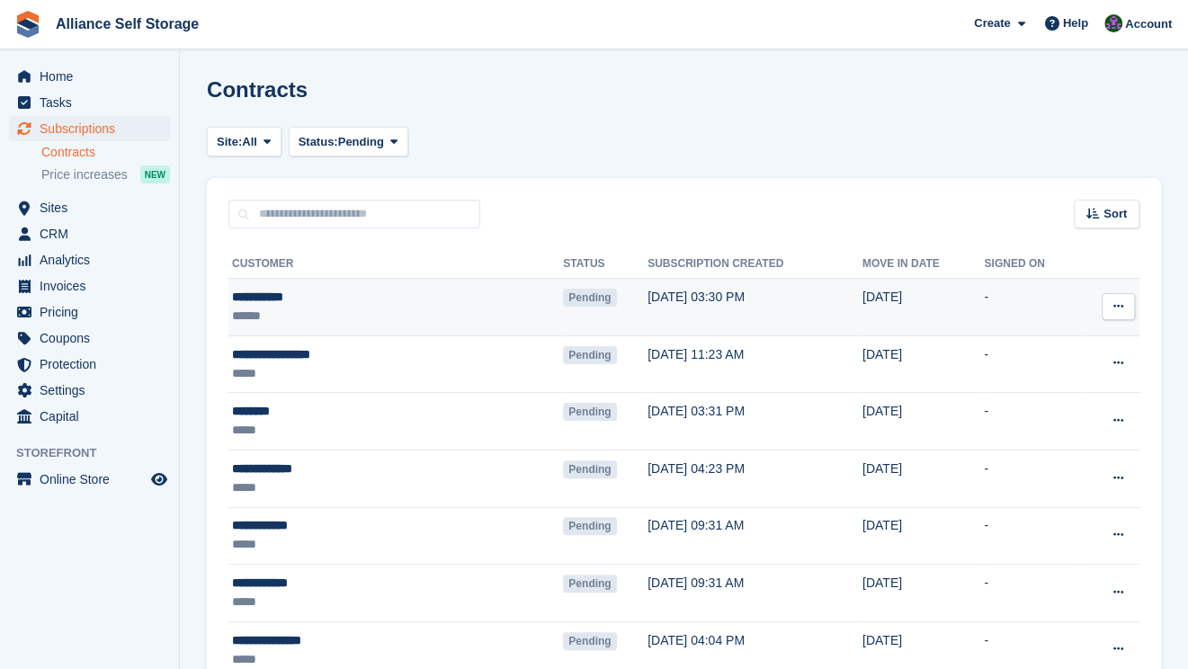
click at [674, 307] on td "08 Aug, 03:30 PM" at bounding box center [754, 308] width 215 height 58
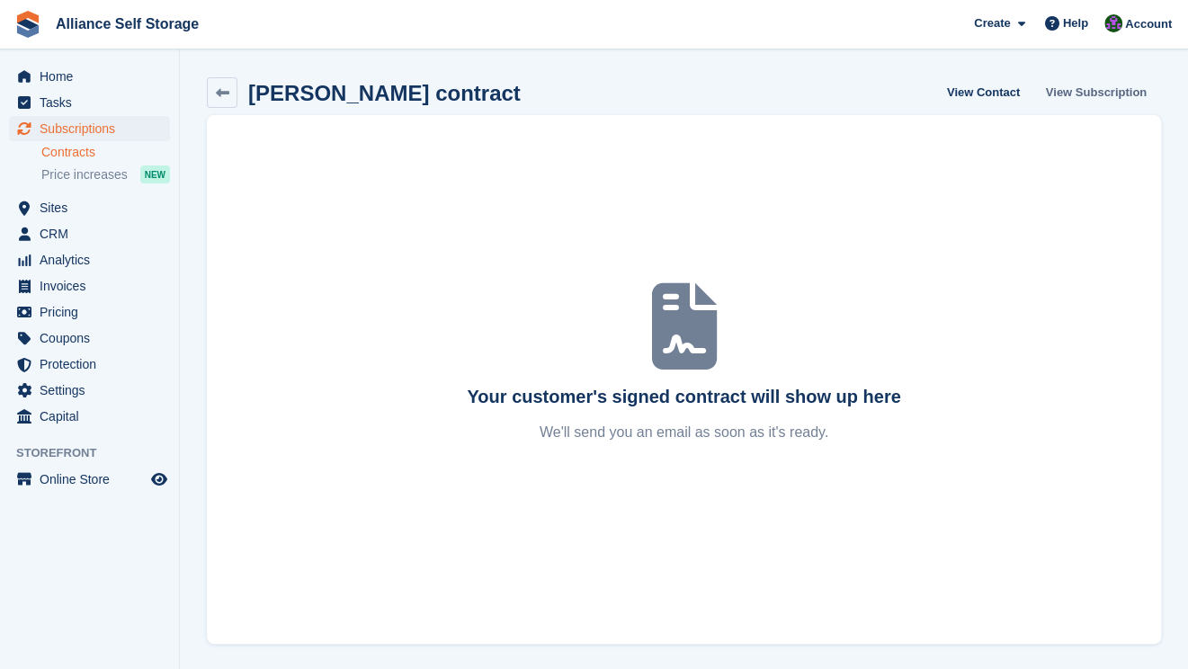
click at [1100, 92] on link "View Subscription" at bounding box center [1095, 92] width 115 height 30
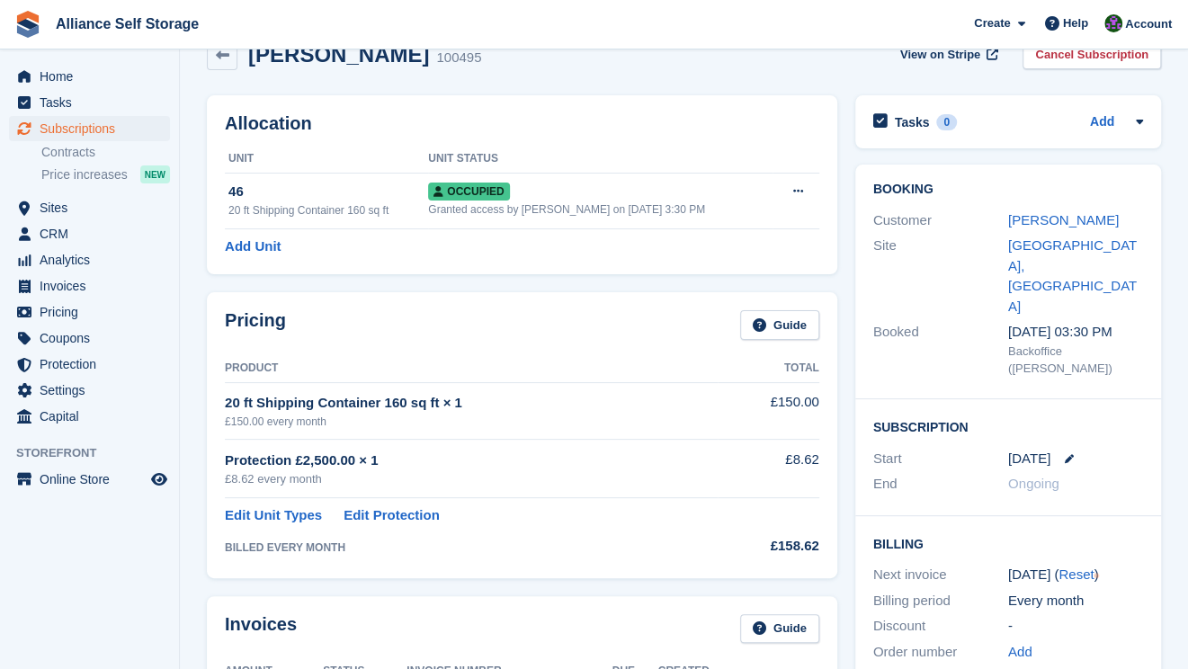
scroll to position [90, 0]
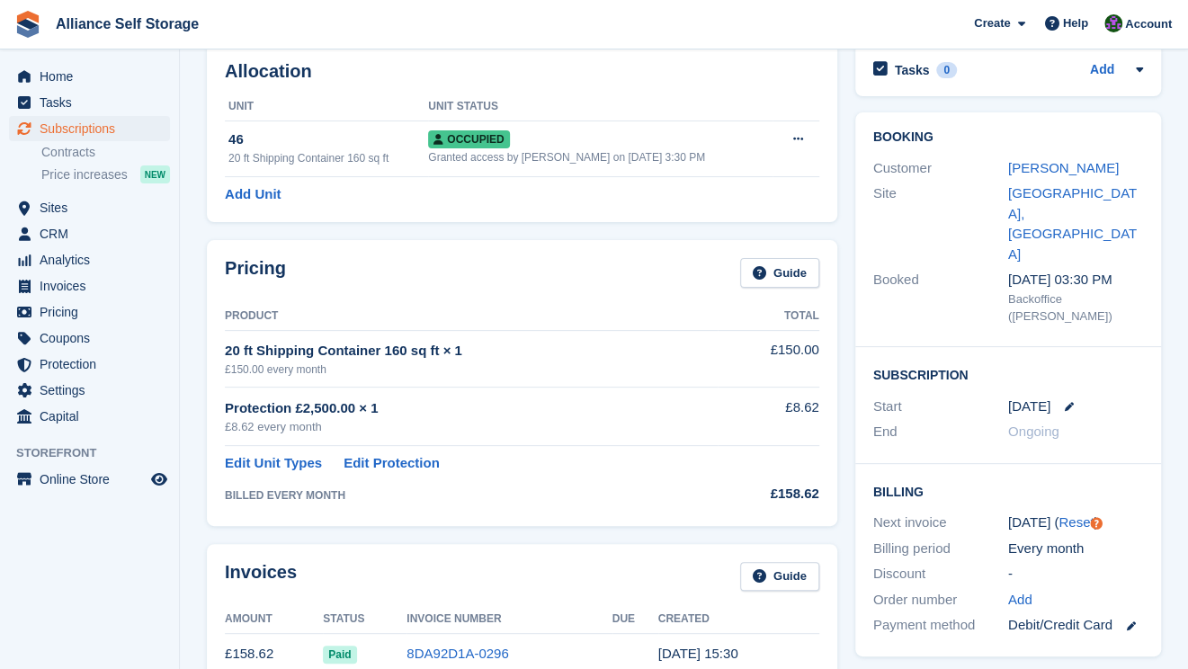
click at [190, 234] on section "Ahmed Yasin 100495 View on Stripe Cancel Subscription Allocation Unit Unit Stat…" at bounding box center [684, 647] width 1008 height 1475
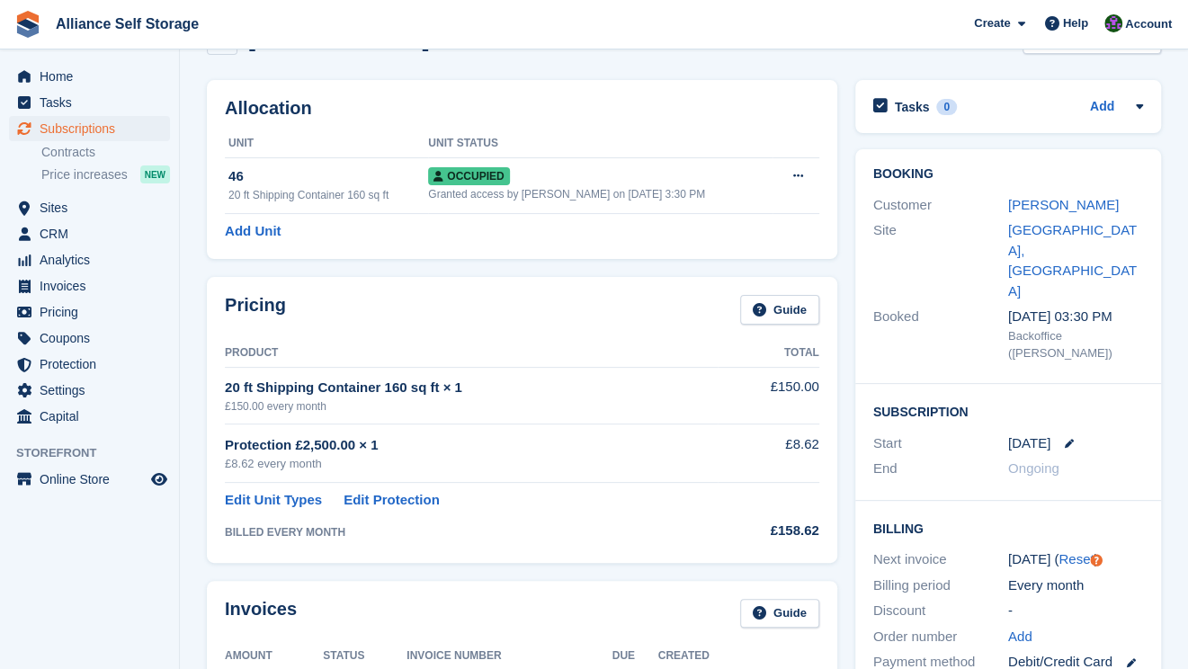
scroll to position [0, 0]
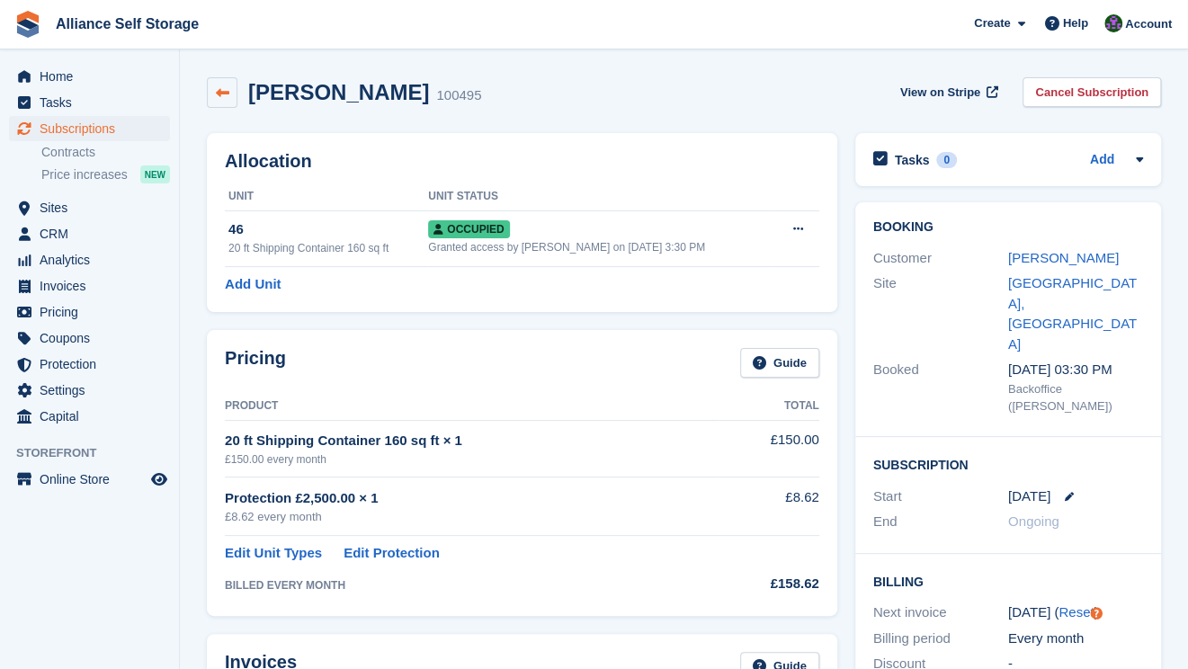
click at [213, 99] on link at bounding box center [222, 92] width 31 height 31
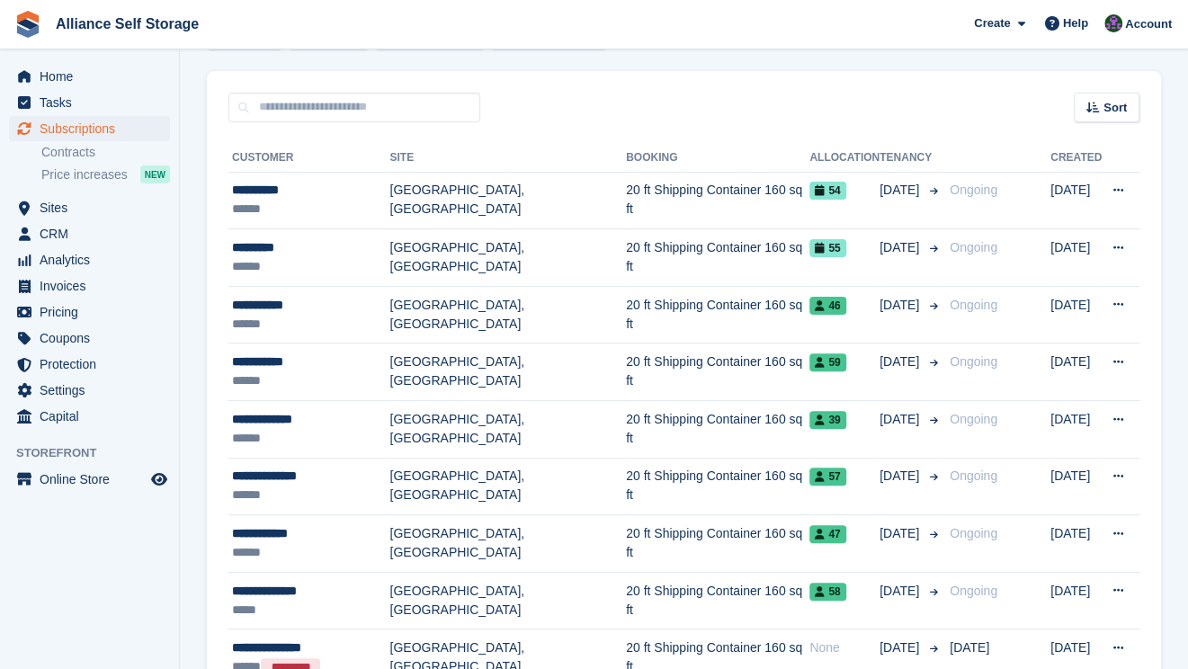
scroll to position [132, 0]
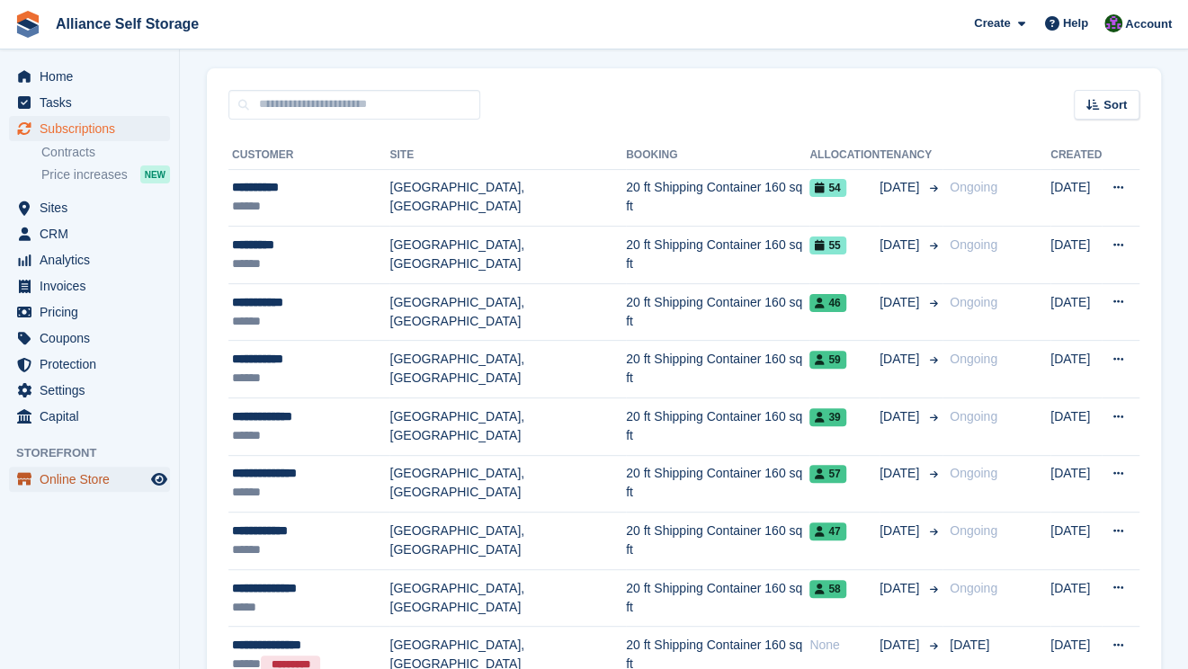
click at [90, 467] on span "Online Store" at bounding box center [94, 479] width 108 height 25
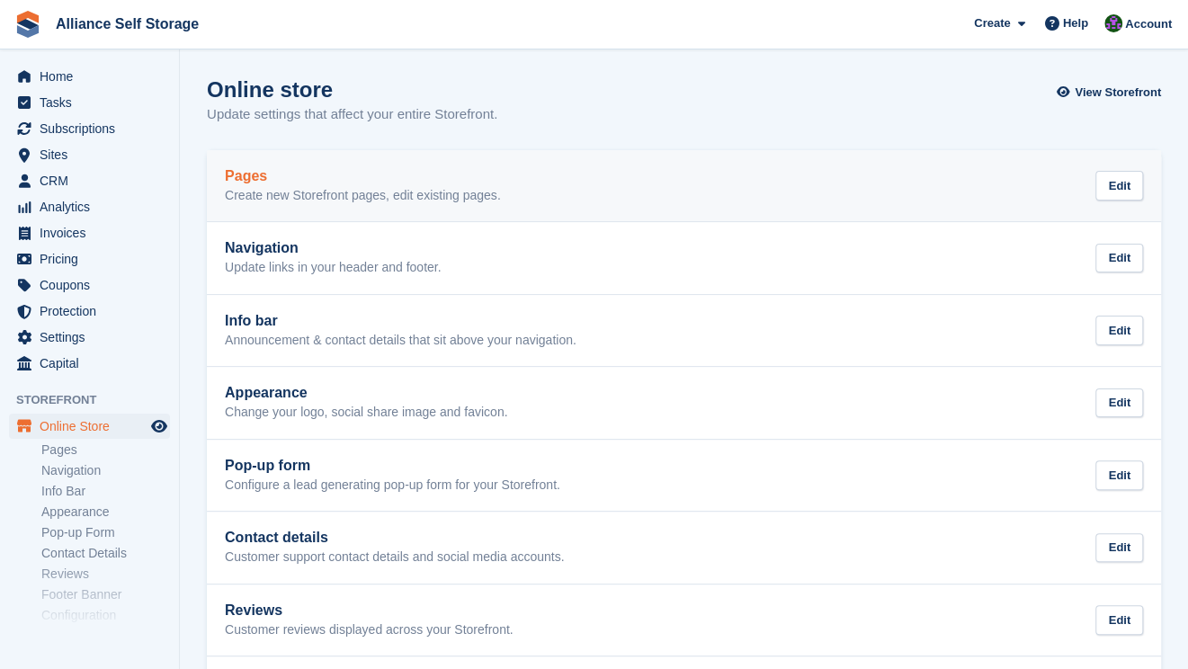
click at [635, 198] on div "Pages Create new Storefront pages, edit existing pages. Edit" at bounding box center [684, 186] width 918 height 36
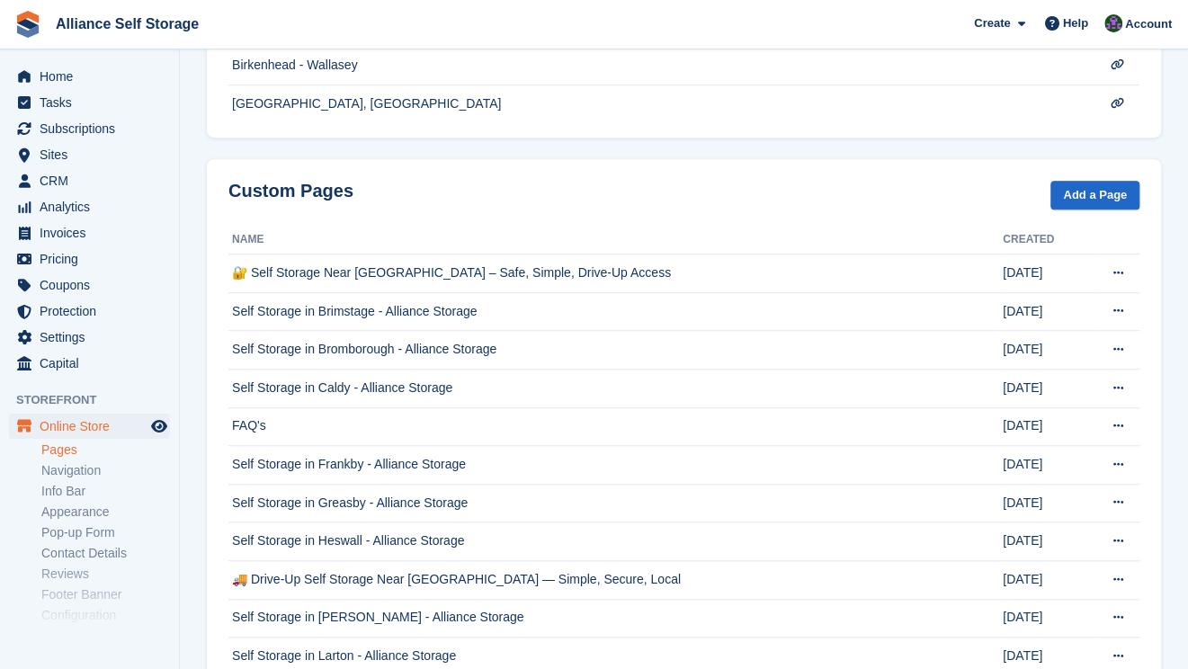
scroll to position [629, 0]
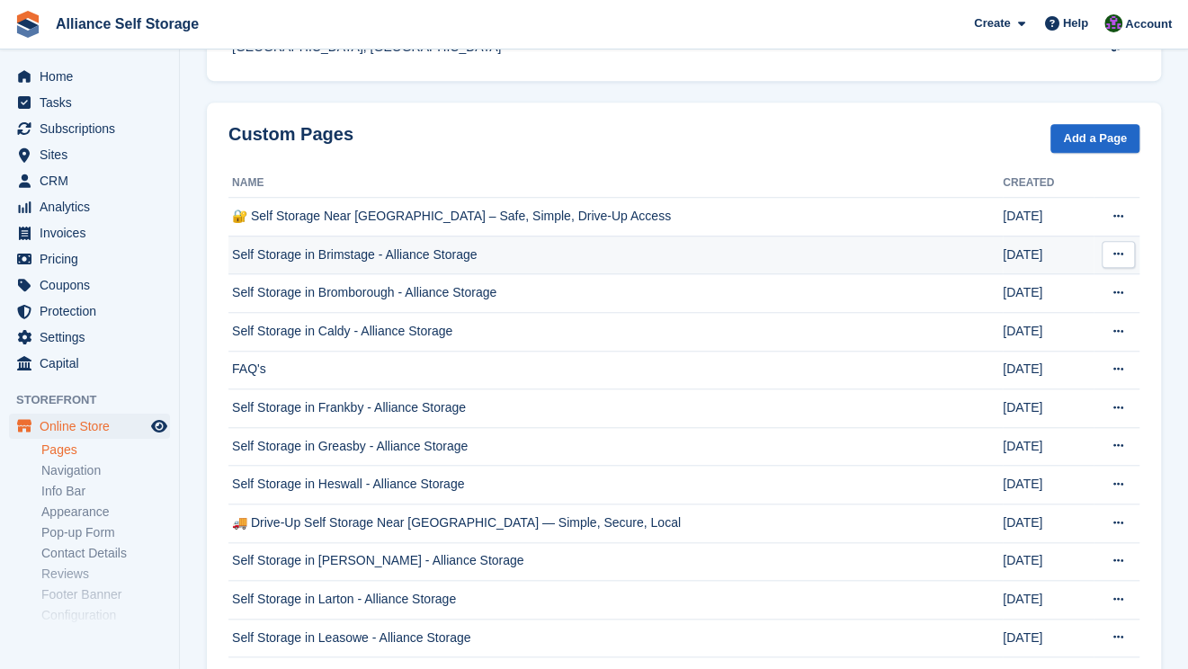
click at [565, 263] on td "Self Storage in Brimstage - Alliance Storage" at bounding box center [615, 255] width 774 height 39
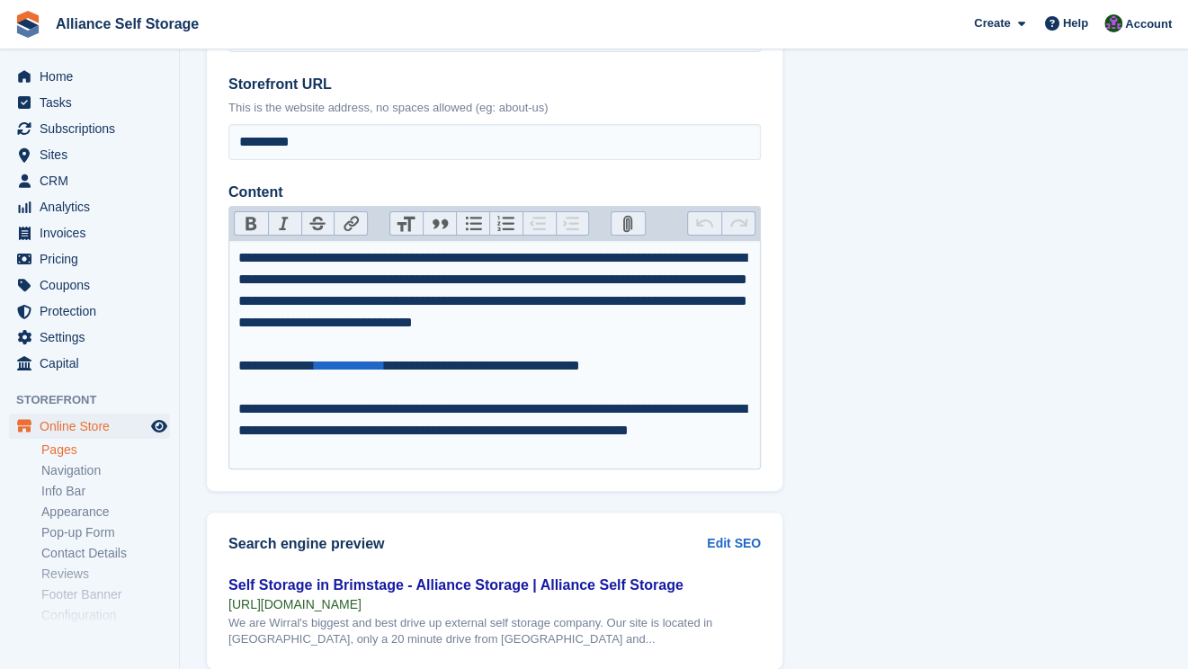
scroll to position [261, 0]
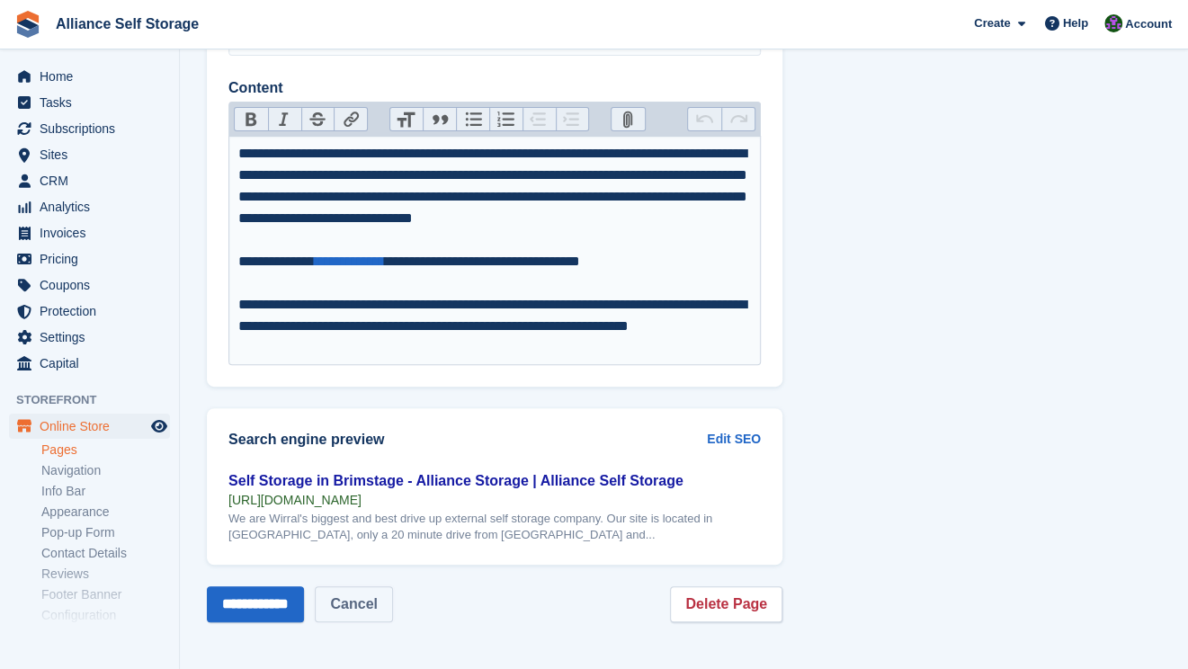
click at [352, 612] on link "Cancel" at bounding box center [353, 604] width 77 height 36
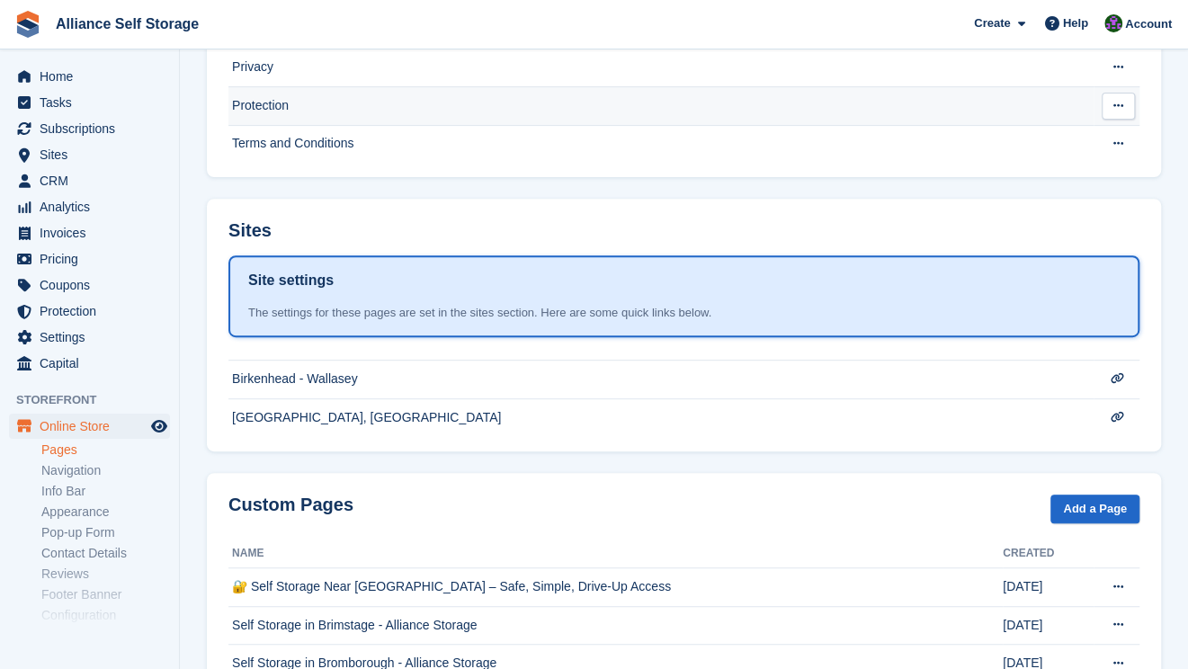
scroll to position [360, 0]
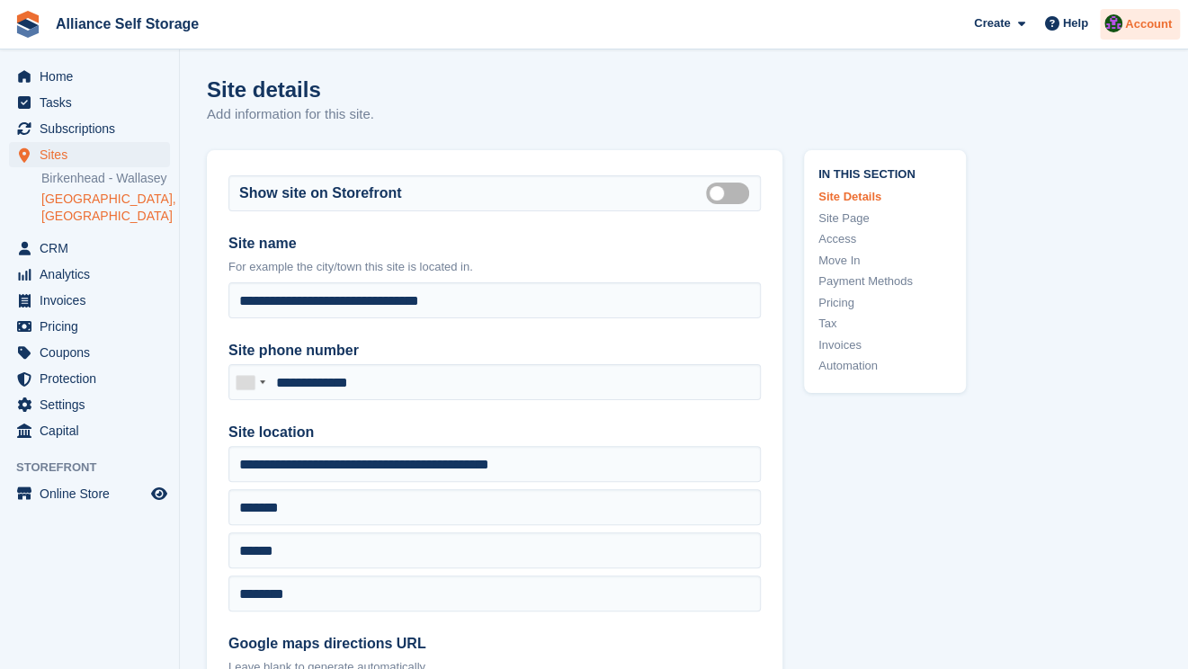
click at [1136, 24] on span "Account" at bounding box center [1148, 24] width 47 height 18
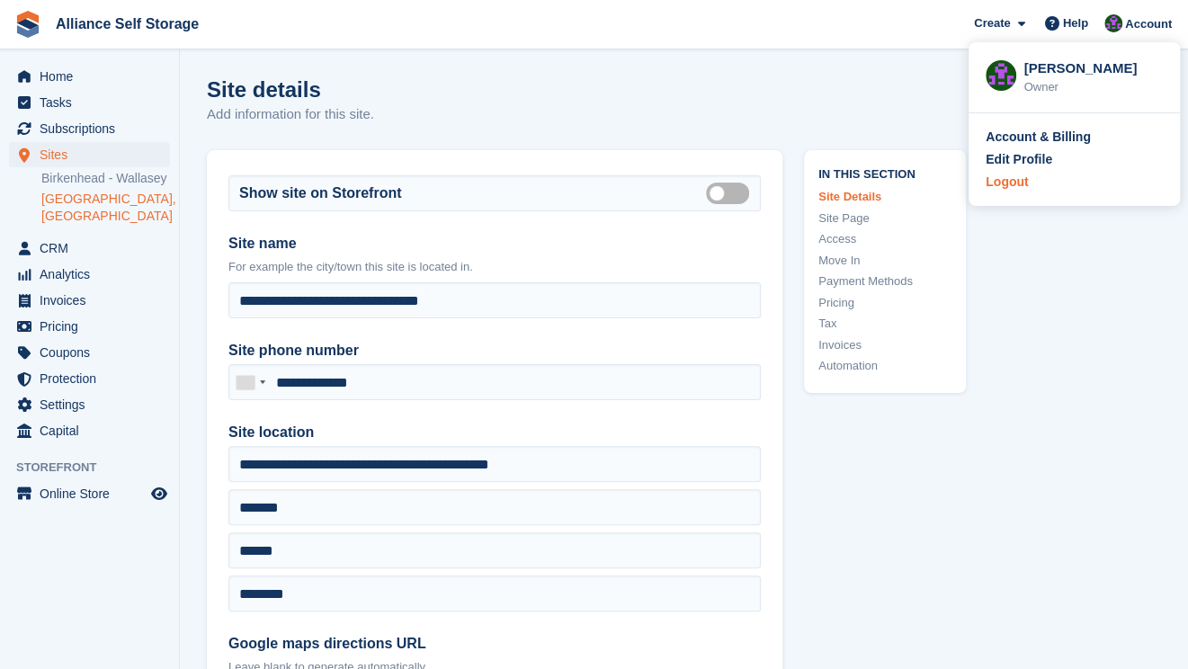
click at [1014, 184] on div "Logout" at bounding box center [1006, 182] width 42 height 19
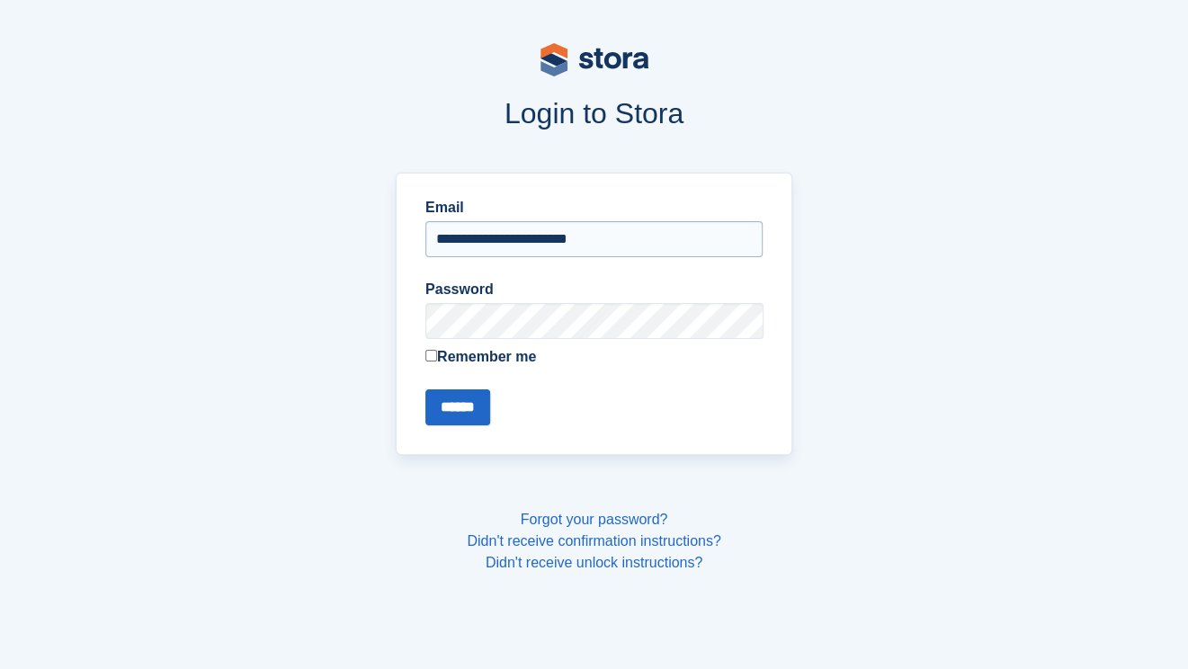
click at [598, 238] on input "**********" at bounding box center [593, 239] width 337 height 36
type input "**********"
click at [437, 404] on input "******" at bounding box center [457, 407] width 65 height 36
